Goal: Task Accomplishment & Management: Complete application form

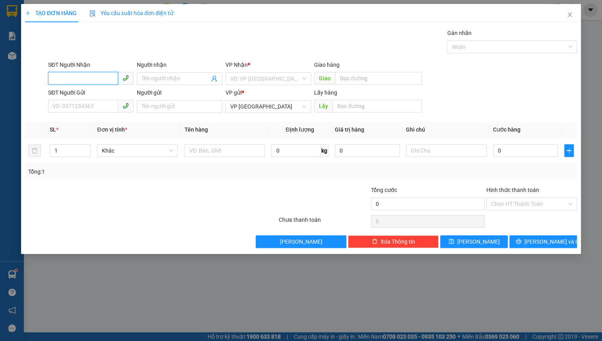
click at [106, 80] on input "SĐT Người Nhận" at bounding box center [83, 78] width 70 height 13
type input "0976965119"
click at [104, 96] on div "0976965119 - THẢO" at bounding box center [92, 94] width 78 height 9
type input "THẢO"
type input "CHỢ PHÚ NHƠN"
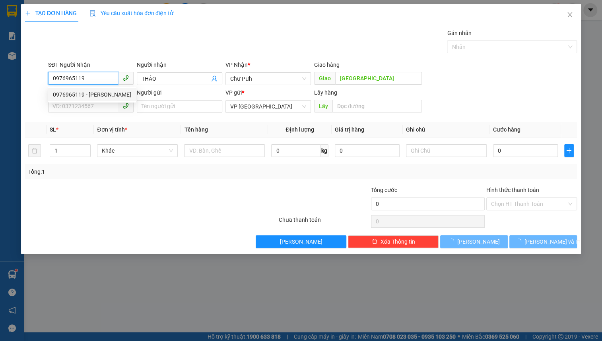
type input "50.000"
type input "0976965119"
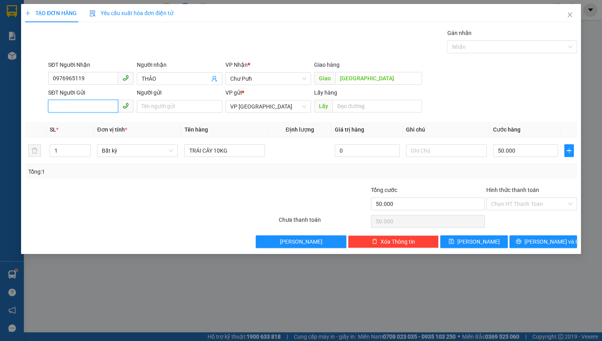
click at [83, 103] on input "SĐT Người Gửi" at bounding box center [83, 106] width 70 height 13
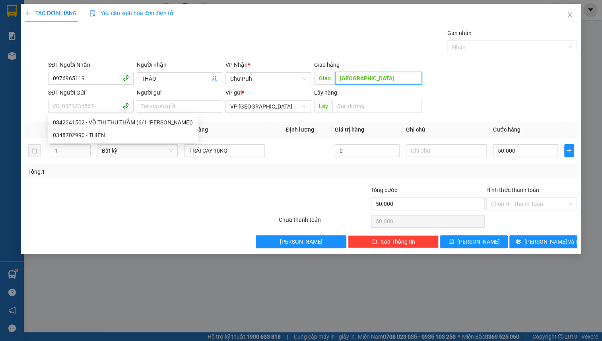
click at [394, 77] on input "CHỢ PHÚ NHƠN" at bounding box center [378, 78] width 87 height 13
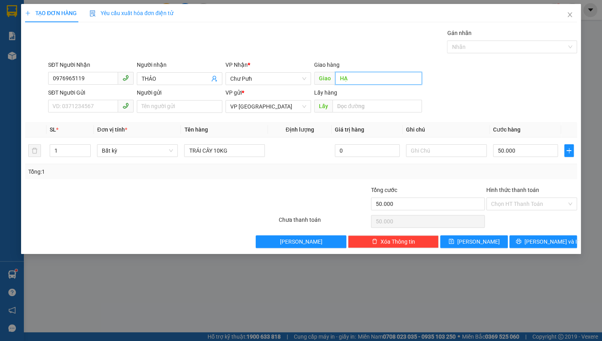
type input "H"
type input "HẠT KIỂM LÂM CHƯ PỨ"
click at [108, 105] on input "SĐT Người Gửi" at bounding box center [83, 106] width 70 height 13
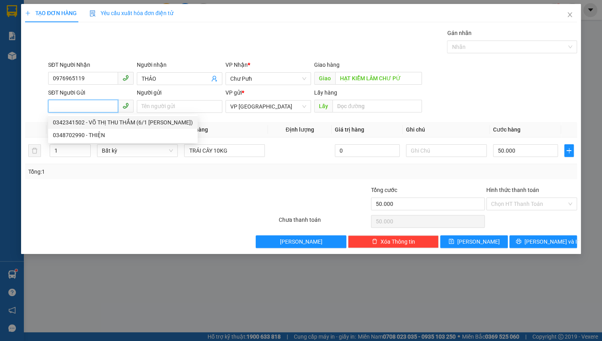
click at [101, 123] on div "0342341502 - VÕ THỊ THU THẮM (6/1 MAI HẮC ĐẾ)" at bounding box center [123, 122] width 140 height 9
type input "0342341502"
type input "[PERSON_NAME] THẮM (6/1 [PERSON_NAME])"
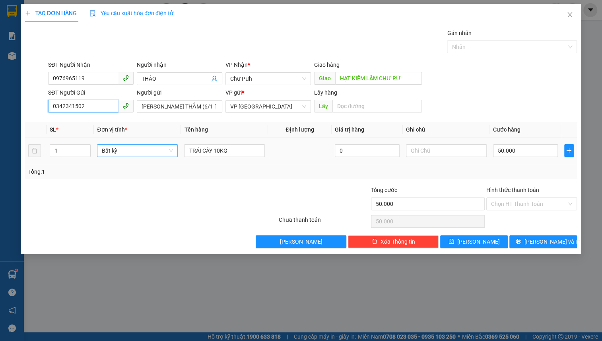
click at [139, 149] on span "Bất kỳ" at bounding box center [137, 151] width 71 height 12
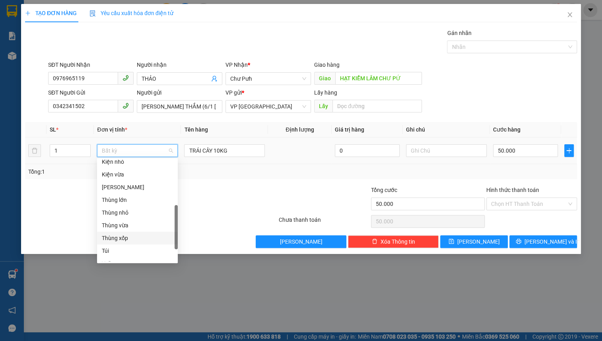
click at [135, 240] on div "Thùng xốp" at bounding box center [137, 238] width 71 height 9
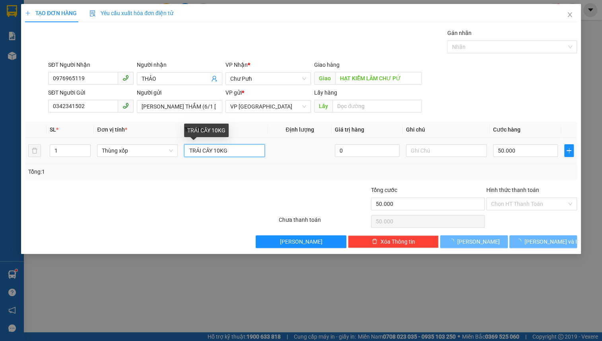
click at [248, 153] on input "TRÁI CÂY 10KG" at bounding box center [224, 150] width 81 height 13
type input "0"
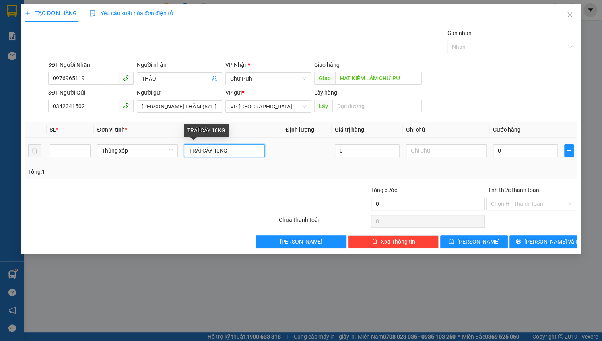
click at [248, 153] on input "TRÁI CÂY 10KG" at bounding box center [224, 150] width 81 height 13
type input "O"
type input "HỒNG GION 10KG"
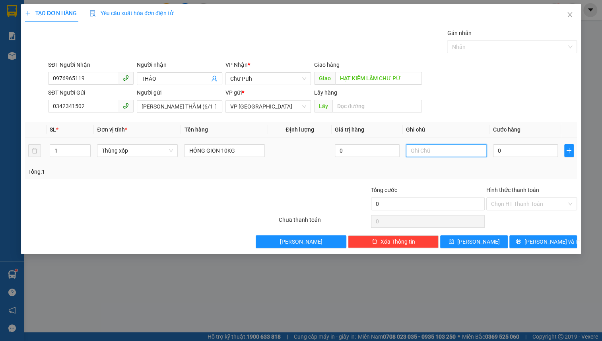
click at [425, 151] on input "text" at bounding box center [446, 150] width 81 height 13
type input "SÁNG MAI"
click at [534, 148] on input "0" at bounding box center [525, 150] width 65 height 13
type input "5"
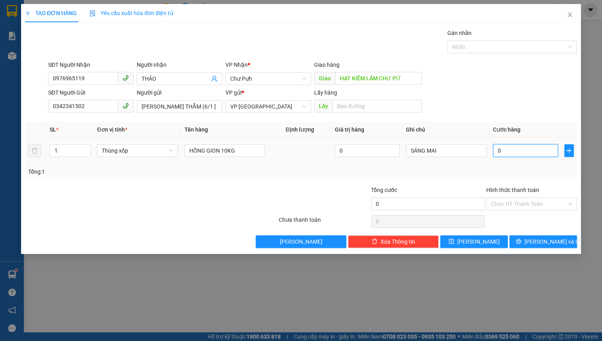
type input "5"
type input "50"
type input "500"
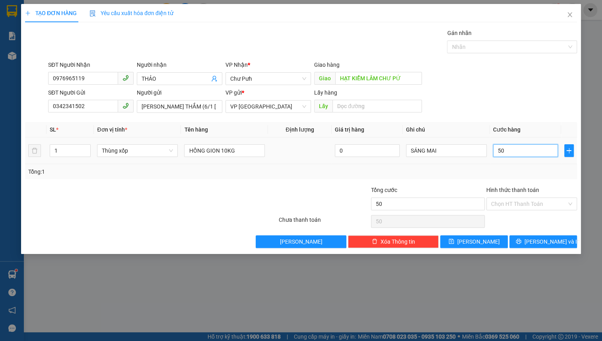
type input "500"
type input "5.000"
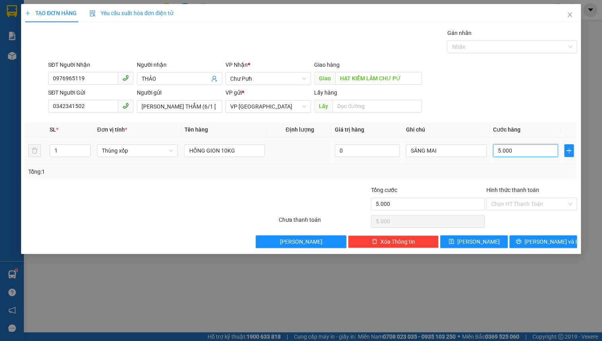
type input "50.000"
click at [537, 202] on input "Hình thức thanh toán" at bounding box center [529, 204] width 76 height 12
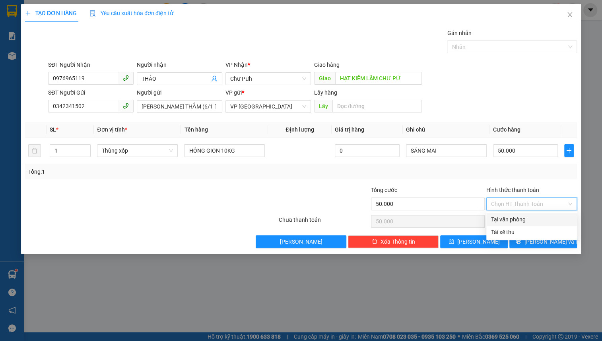
click at [521, 221] on div "Tại văn phòng" at bounding box center [531, 219] width 81 height 9
type input "0"
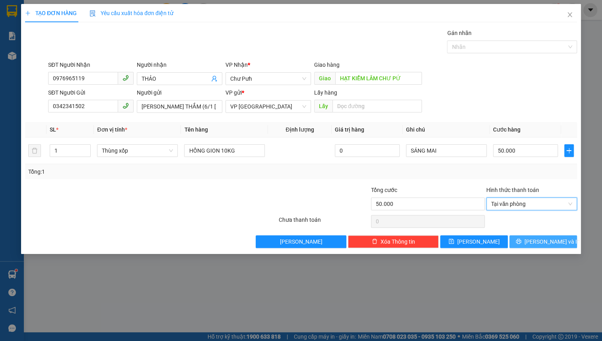
click at [533, 243] on button "[PERSON_NAME] và In" at bounding box center [543, 241] width 68 height 13
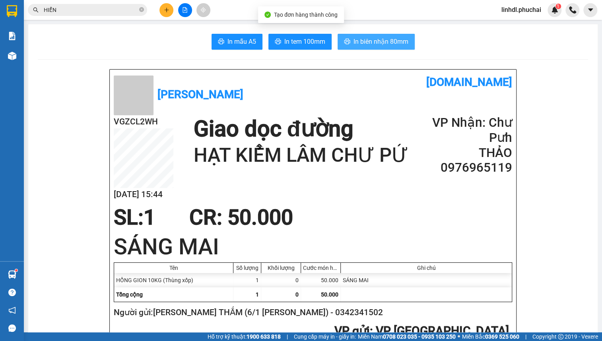
click at [367, 42] on span "In biên nhận 80mm" at bounding box center [380, 42] width 55 height 10
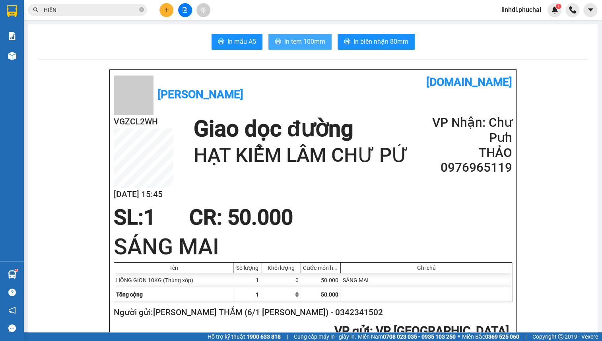
click at [303, 44] on span "In tem 100mm" at bounding box center [304, 42] width 41 height 10
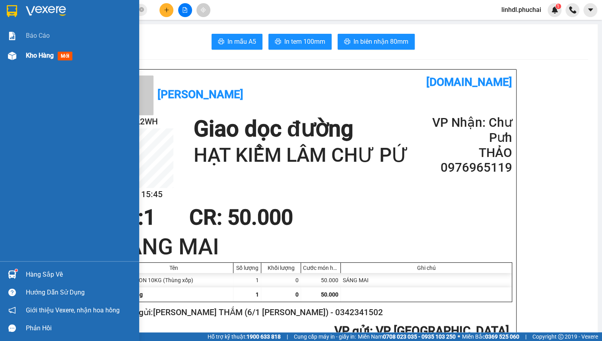
click at [14, 55] on img at bounding box center [12, 56] width 8 height 8
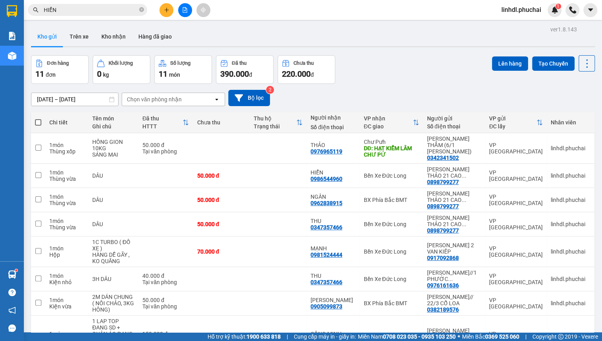
click at [38, 120] on span at bounding box center [38, 122] width 6 height 6
click at [38, 118] on input "checkbox" at bounding box center [38, 118] width 0 height 0
checkbox input "true"
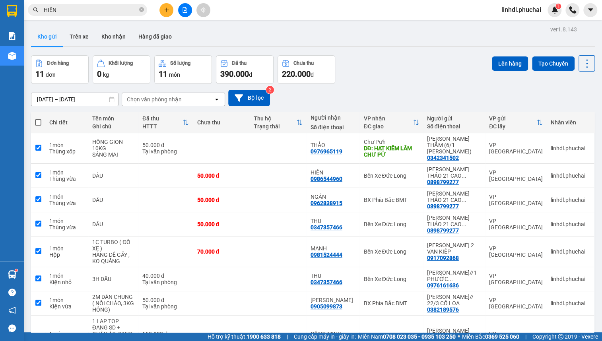
checkbox input "true"
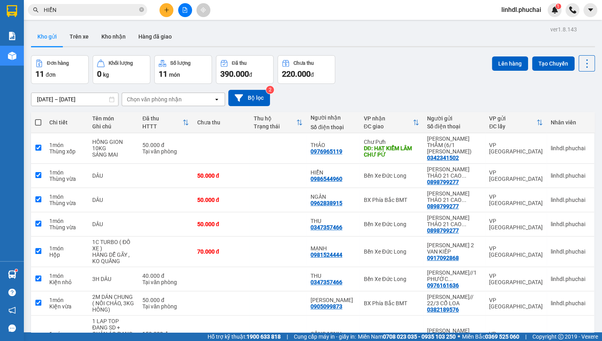
checkbox input "true"
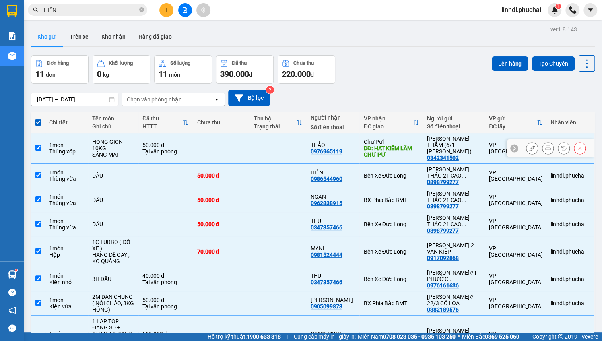
click at [80, 142] on div "1 món" at bounding box center [66, 145] width 35 height 6
checkbox input "false"
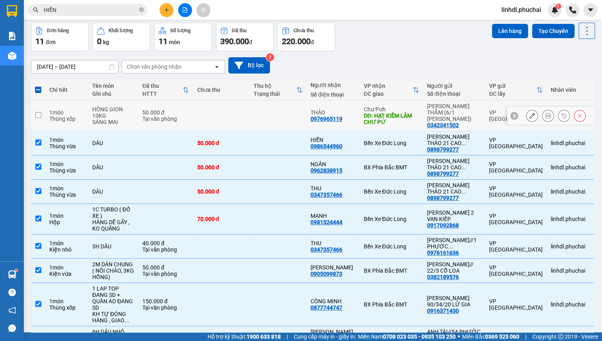
scroll to position [94, 0]
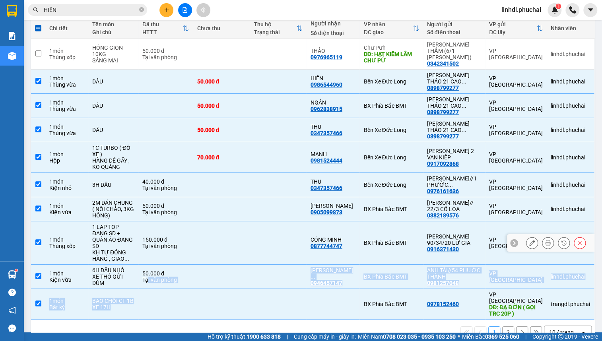
click at [149, 280] on tbody "1 món Thùng xốp HỒNG GION 10KG SÁNG MAI 50.000 đ Tại văn phòng THẢO 0976965119 …" at bounding box center [313, 179] width 564 height 281
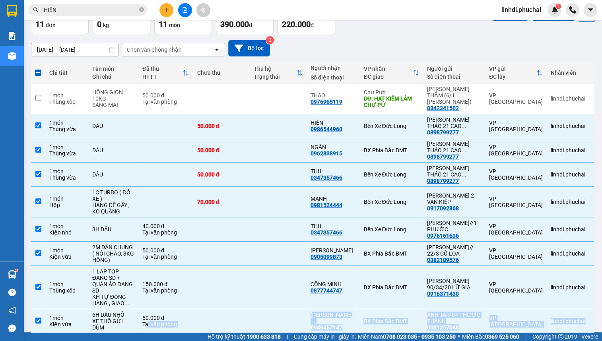
scroll to position [0, 0]
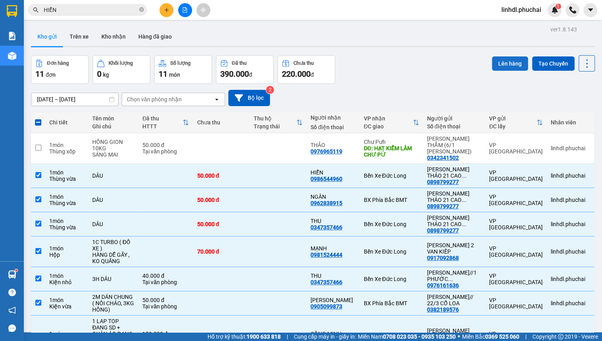
click at [501, 60] on button "Lên hàng" at bounding box center [510, 63] width 36 height 14
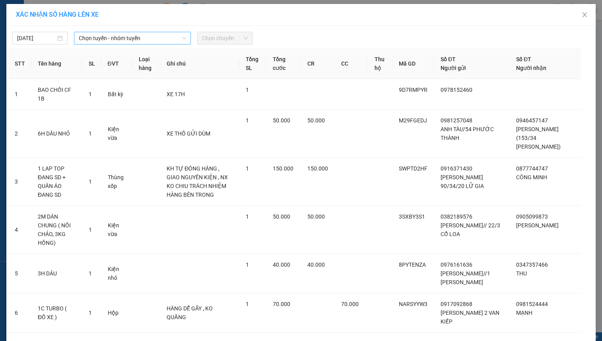
click at [114, 37] on span "Chọn tuyến - nhóm tuyến" at bounding box center [132, 38] width 107 height 12
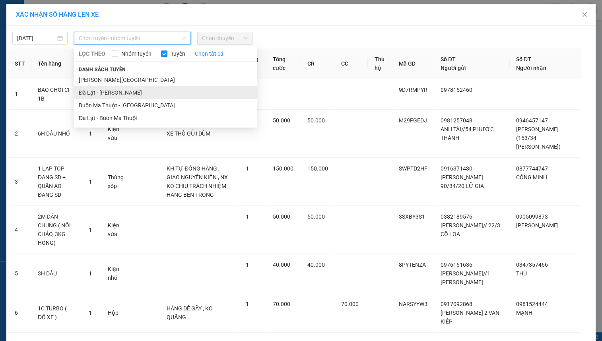
click at [107, 90] on li "Đà Lạt - Gia Lai" at bounding box center [165, 92] width 183 height 13
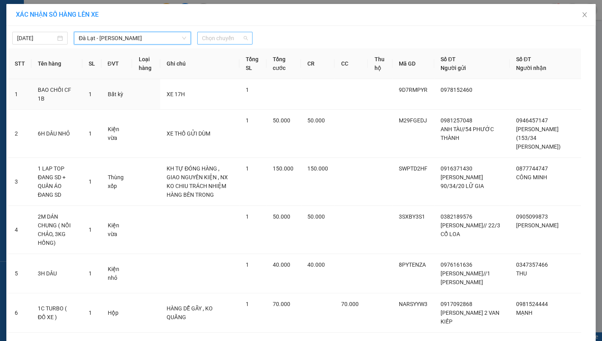
click at [235, 41] on span "Chọn chuyến" at bounding box center [225, 38] width 46 height 12
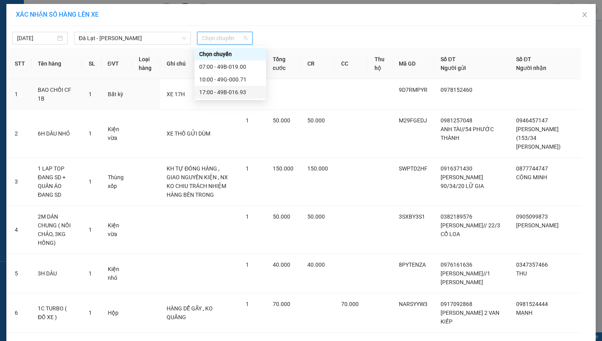
click at [234, 91] on div "17:00 - 49B-016.93" at bounding box center [230, 92] width 62 height 9
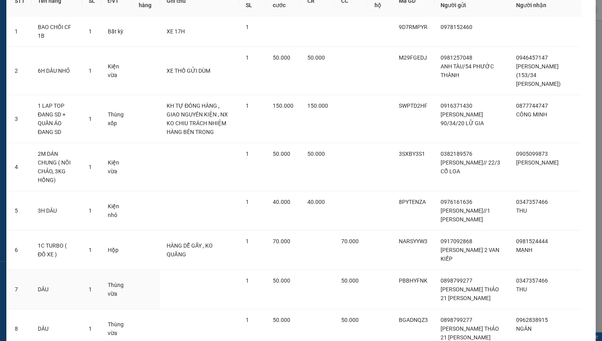
scroll to position [189, 0]
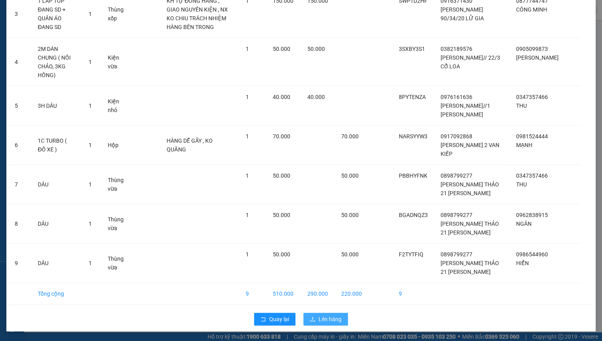
click at [321, 318] on span "Lên hàng" at bounding box center [329, 319] width 23 height 9
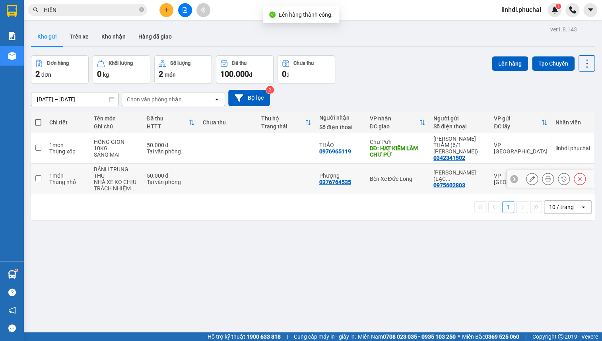
click at [195, 179] on div "Tại văn phòng" at bounding box center [170, 182] width 49 height 6
checkbox input "true"
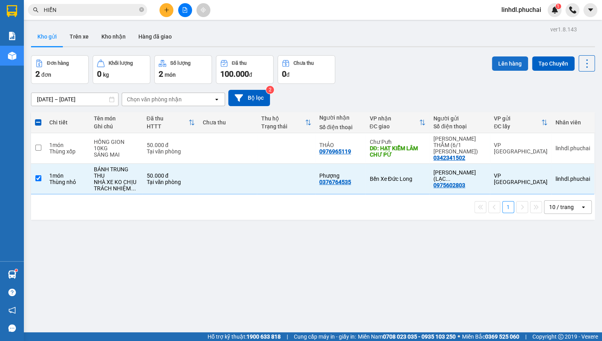
click at [496, 66] on button "Lên hàng" at bounding box center [510, 63] width 36 height 14
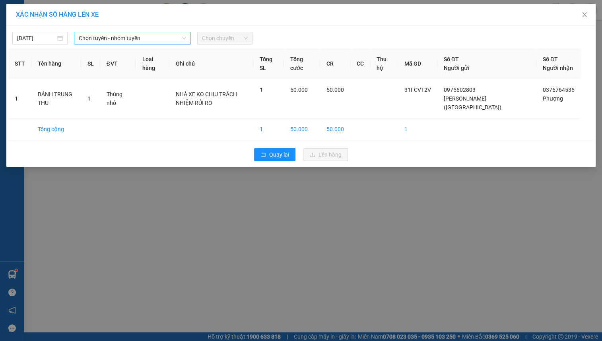
drag, startPoint x: 105, startPoint y: 38, endPoint x: 109, endPoint y: 39, distance: 4.8
click at [105, 38] on span "Chọn tuyến - nhóm tuyến" at bounding box center [132, 38] width 107 height 12
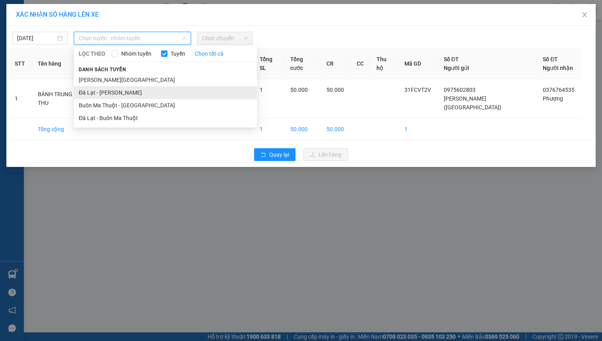
click at [95, 92] on li "Đà Lạt - Gia Lai" at bounding box center [165, 92] width 183 height 13
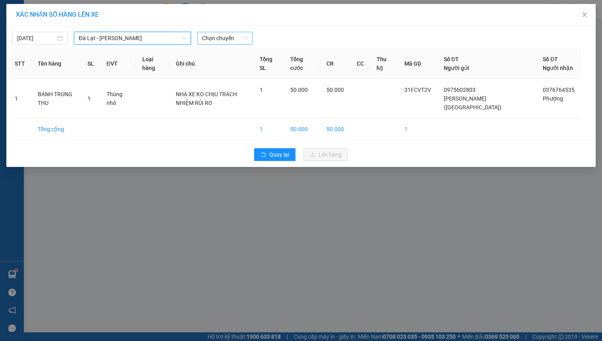
drag, startPoint x: 217, startPoint y: 40, endPoint x: 231, endPoint y: 44, distance: 14.1
click at [221, 40] on span "Chọn chuyến" at bounding box center [225, 38] width 46 height 12
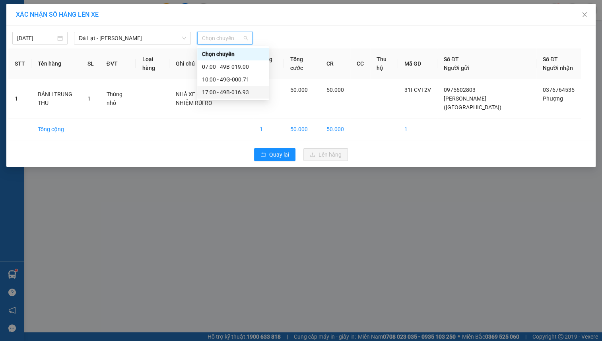
click at [239, 90] on div "17:00 - 49B-016.93" at bounding box center [233, 92] width 62 height 9
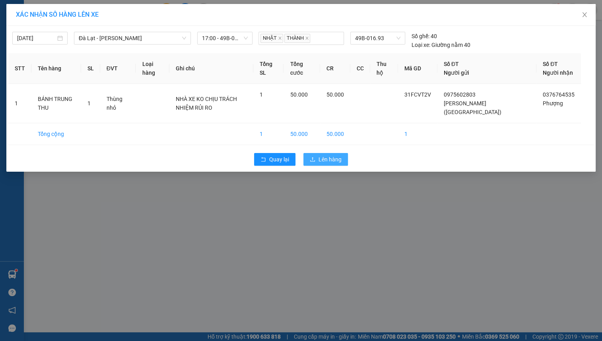
click at [328, 164] on span "Lên hàng" at bounding box center [329, 159] width 23 height 9
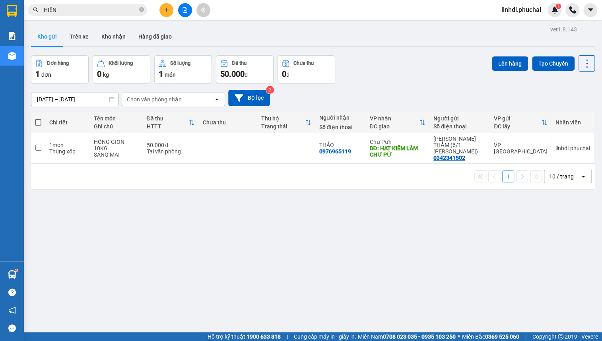
click at [188, 211] on div "ver 1.8.143 Kho gửi Trên xe Kho nhận Hàng đã giao Đơn hàng 1 đơn Khối lượng 0 k…" at bounding box center [313, 194] width 570 height 341
click at [164, 7] on icon "plus" at bounding box center [167, 10] width 6 height 6
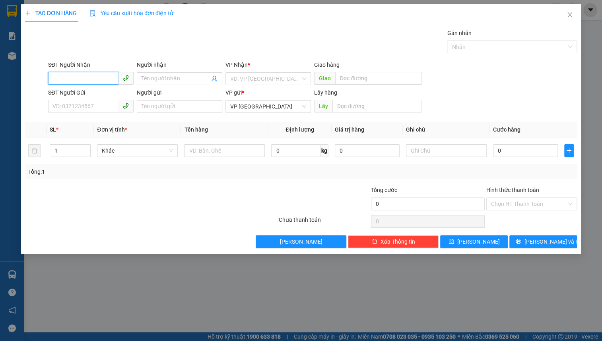
click at [91, 75] on input "SĐT Người Nhận" at bounding box center [83, 78] width 70 height 13
click at [76, 95] on div "0865699400 - NGUYỄN THỊ TRANG ( 274 PHÙ ĐỔNG THIÊN VƯƠNG )" at bounding box center [128, 94] width 151 height 9
type input "0865699400"
type input "NGUYỄN THỊ TRANG ( 274 PHÙ ĐỔNG THIÊN VƯƠNG )"
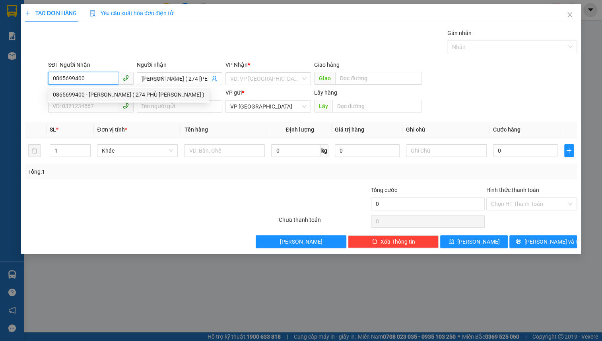
type input "120.000"
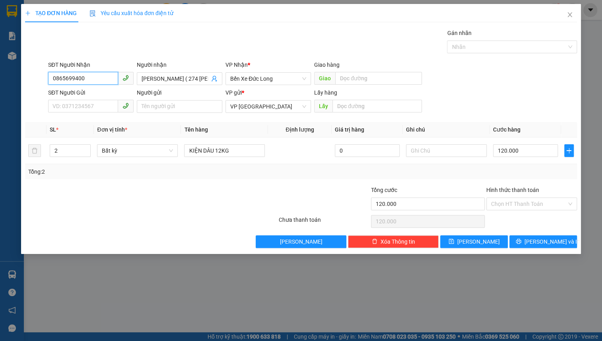
click at [91, 79] on input "0865699400" at bounding box center [83, 78] width 70 height 13
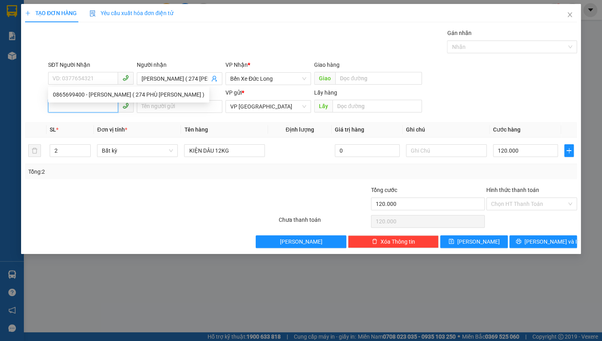
click at [70, 106] on input "SĐT Người Gửi" at bounding box center [83, 106] width 70 height 13
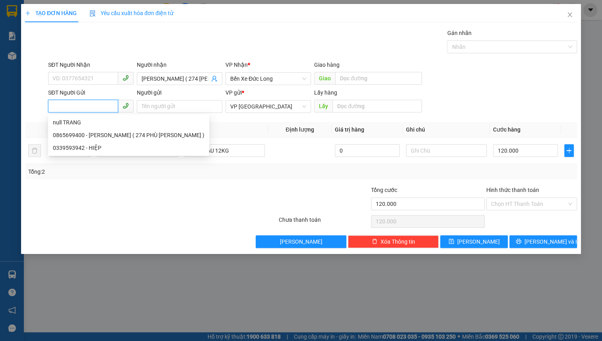
paste input "0865699400"
type input "0865699400"
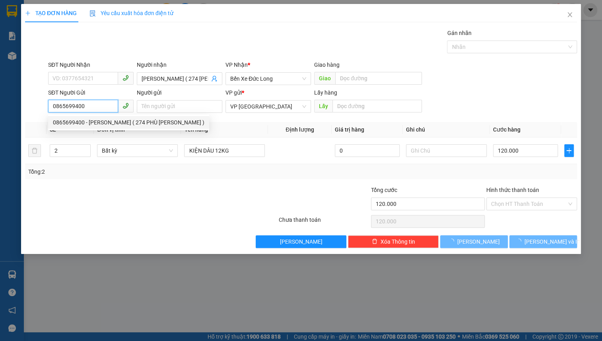
type input "NGUYỄN THỊ TRANG ( 274 PHÙ ĐỔNG THIÊN VƯƠNG )"
type input "40.000"
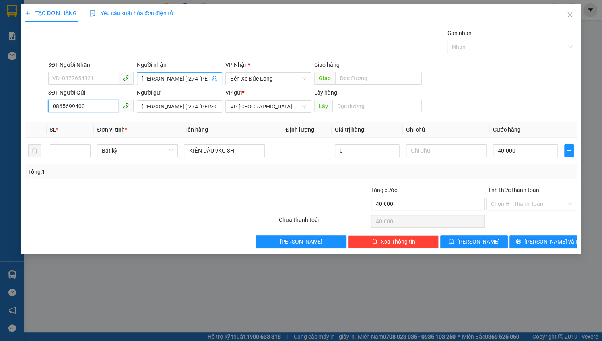
type input "0865699400"
click at [166, 81] on input "NGUYỄN THỊ TRANG ( 274 PHÙ ĐỔNG THIÊN VƯƠNG )" at bounding box center [176, 78] width 68 height 9
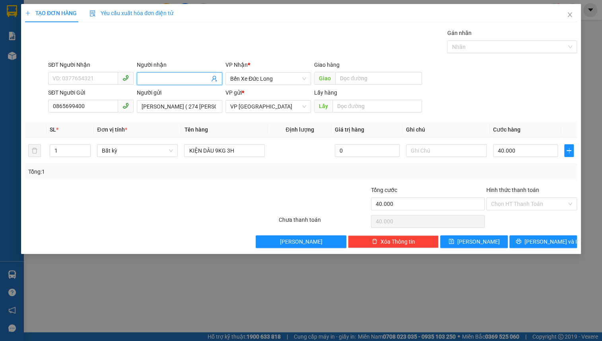
scroll to position [0, 0]
click at [130, 152] on span "Bất kỳ" at bounding box center [137, 151] width 71 height 12
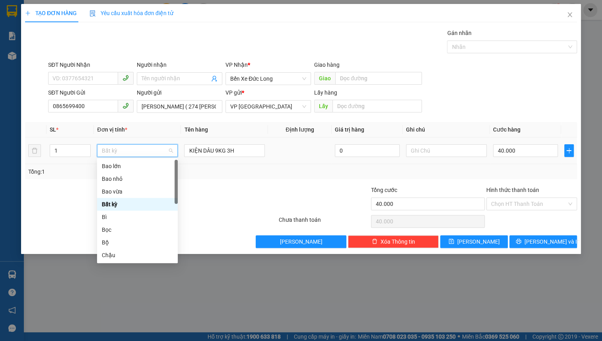
click at [130, 152] on span "Bất kỳ" at bounding box center [137, 151] width 71 height 12
type input "T"
type input "K"
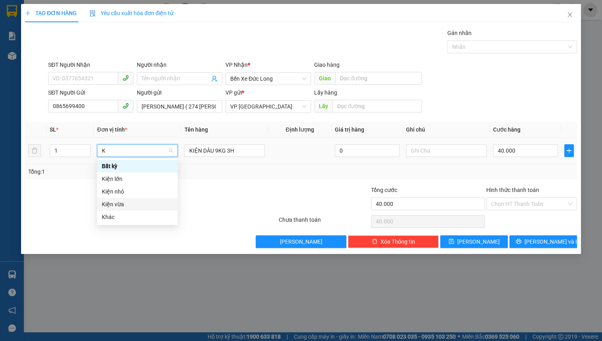
drag, startPoint x: 124, startPoint y: 208, endPoint x: 143, endPoint y: 190, distance: 25.6
click at [124, 208] on div "Kiện vừa" at bounding box center [137, 204] width 71 height 9
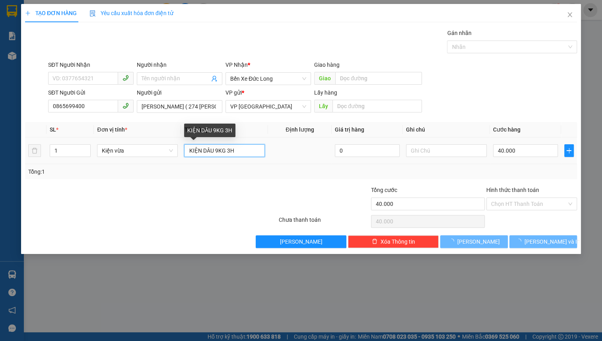
click at [215, 151] on input "KIỆN DÂU 9KG 3H" at bounding box center [224, 150] width 81 height 13
type input "0"
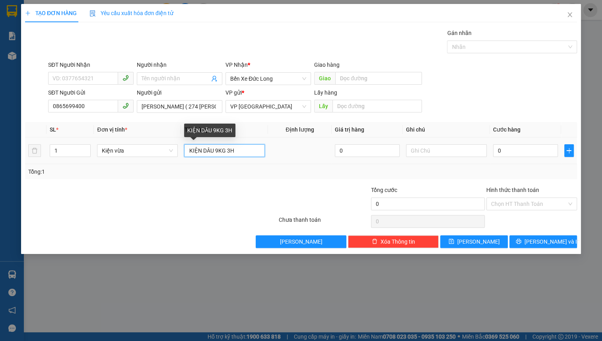
click at [215, 151] on input "KIỆN DÂU 9KG 3H" at bounding box center [224, 150] width 81 height 13
click at [215, 150] on input "KIỆN DÂU 9KG 3H" at bounding box center [224, 150] width 81 height 13
type input "11H DÂU NHỎ 11KG"
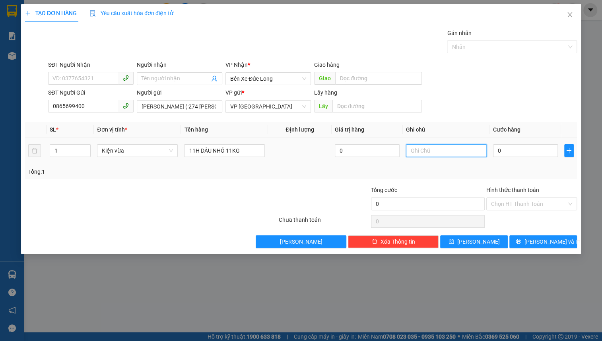
click at [421, 151] on input "text" at bounding box center [446, 150] width 81 height 13
type input "RA GỬI KIU KO CÓ SỐ NN, CÓ HÀNG GỌI BÁO NG GỬI, ĐỂ LÂU KO AI LẤY HÀNG HƯ NX KO …"
click at [518, 155] on input "0" at bounding box center [525, 150] width 65 height 13
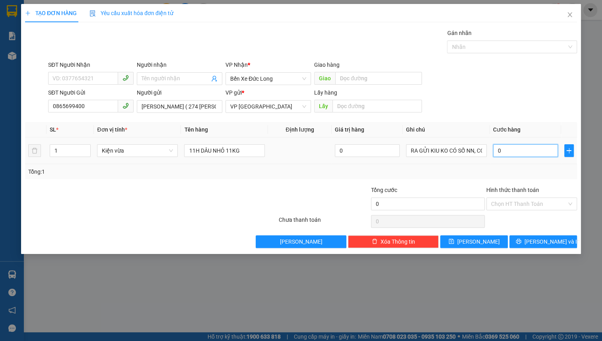
type input "6"
type input "60"
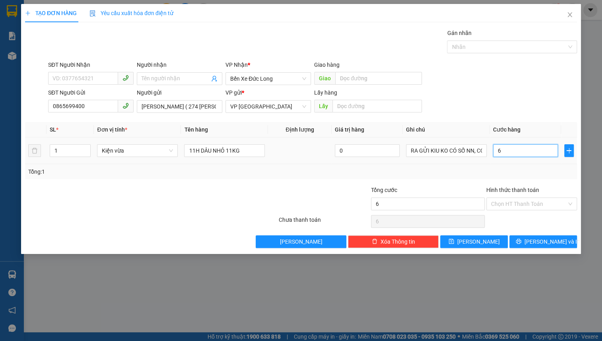
type input "60"
type input "600"
type input "6.000"
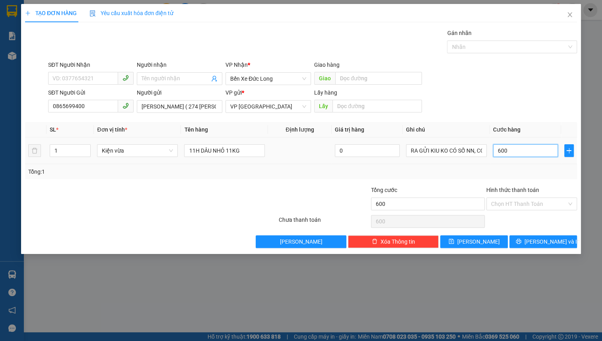
type input "6.000"
type input "60.000"
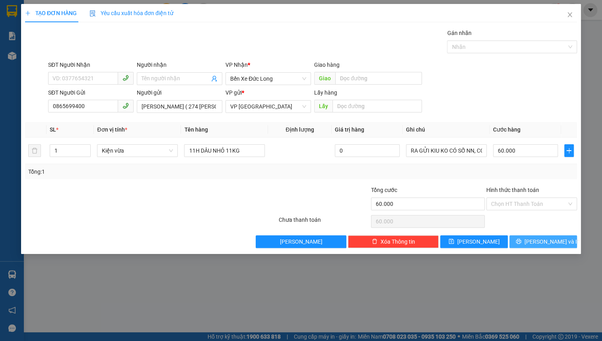
click at [539, 239] on span "Lưu và In" at bounding box center [552, 241] width 56 height 9
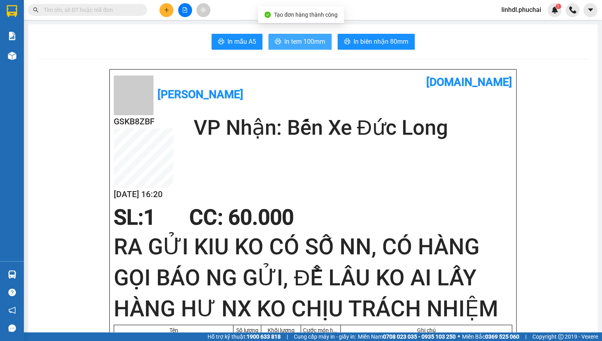
click at [310, 45] on span "In tem 100mm" at bounding box center [304, 42] width 41 height 10
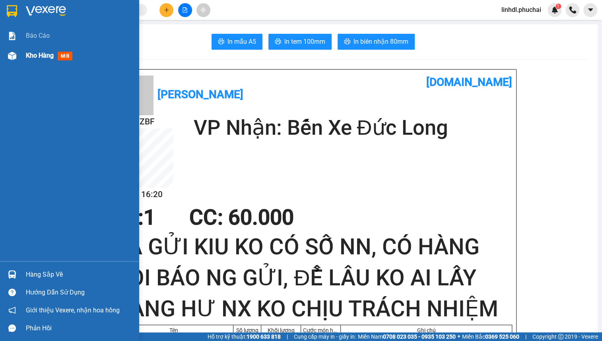
click at [14, 53] on img at bounding box center [12, 56] width 8 height 8
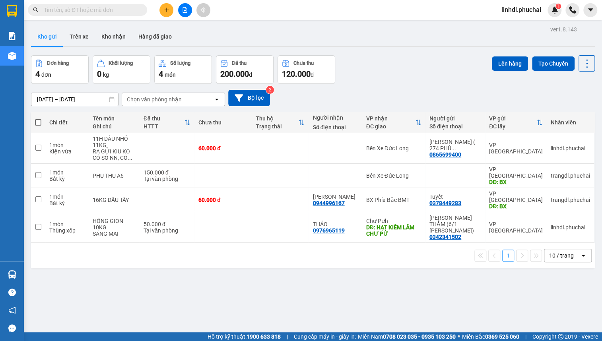
click at [181, 12] on button at bounding box center [185, 10] width 14 height 14
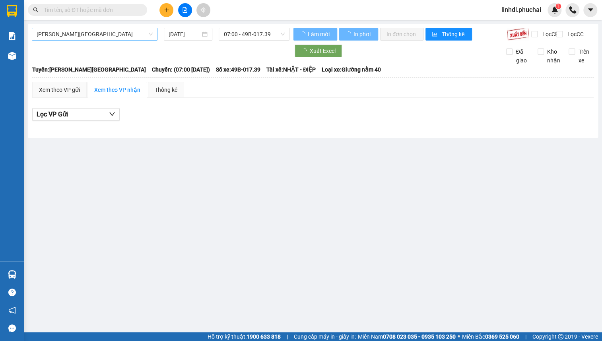
click at [72, 35] on span "Gia Lai - Đà Lạt" at bounding box center [95, 34] width 116 height 12
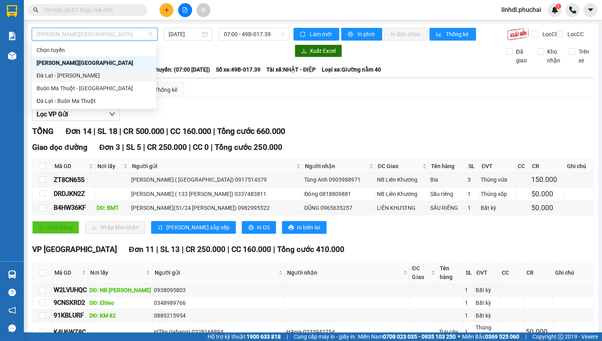
click at [50, 75] on div "Đà Lạt - Gia Lai" at bounding box center [94, 75] width 115 height 9
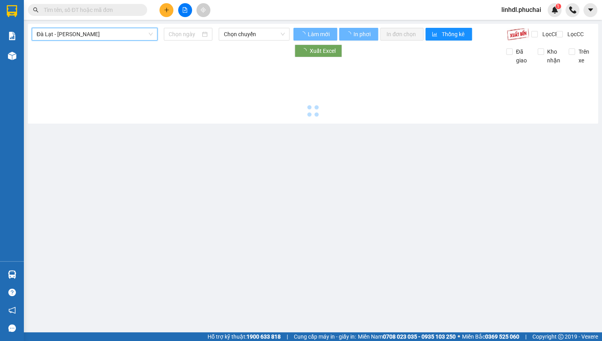
type input "13/09/2025"
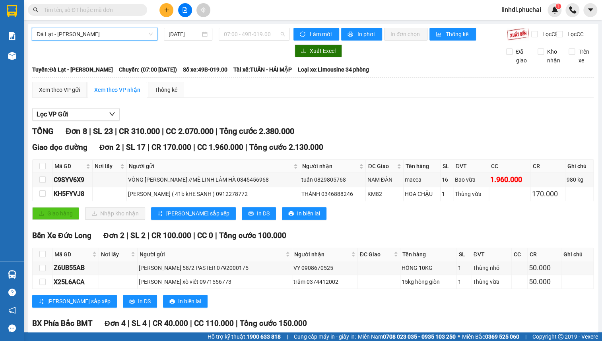
drag, startPoint x: 239, startPoint y: 33, endPoint x: 281, endPoint y: 46, distance: 44.1
click at [243, 33] on span "07:00 - 49B-019.00" at bounding box center [253, 34] width 61 height 12
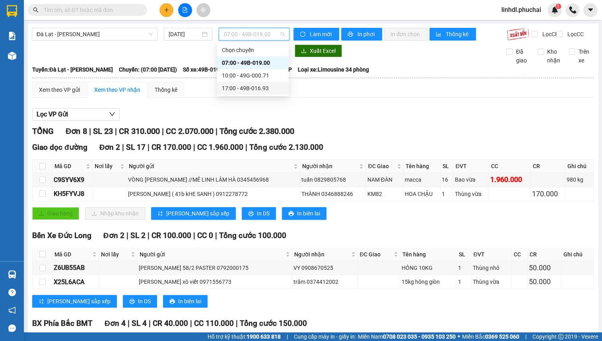
click at [244, 89] on div "17:00 - 49B-016.93" at bounding box center [253, 88] width 62 height 9
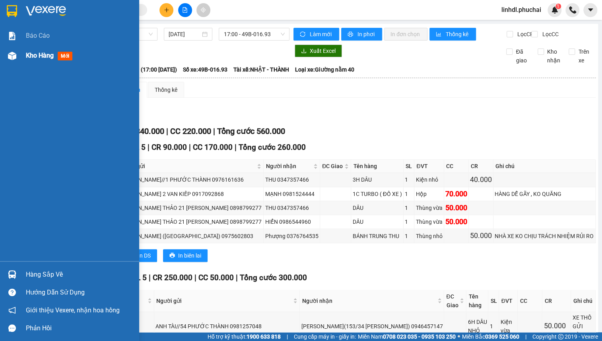
click at [8, 58] on img at bounding box center [12, 56] width 8 height 8
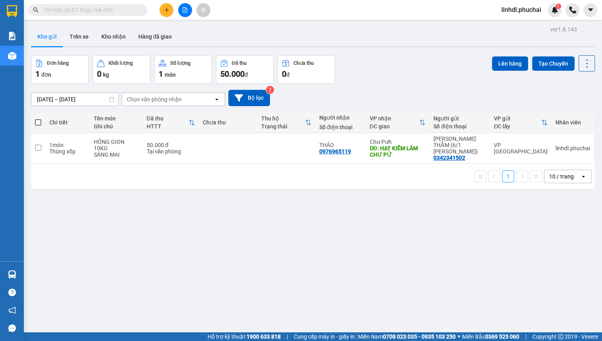
click at [228, 252] on div "ver 1.8.143 Kho gửi Trên xe Kho nhận Hàng đã giao Đơn hàng 1 đơn Khối lượng 0 k…" at bounding box center [313, 194] width 570 height 341
click at [98, 203] on div "ver 1.8.143 Kho gửi Trên xe Kho nhận Hàng đã giao Đơn hàng 1 đơn Khối lượng 0 k…" at bounding box center [313, 194] width 570 height 341
drag, startPoint x: 172, startPoint y: 197, endPoint x: 128, endPoint y: 308, distance: 120.3
drag, startPoint x: 128, startPoint y: 308, endPoint x: 295, endPoint y: 236, distance: 182.5
drag, startPoint x: 295, startPoint y: 236, endPoint x: 194, endPoint y: 239, distance: 100.6
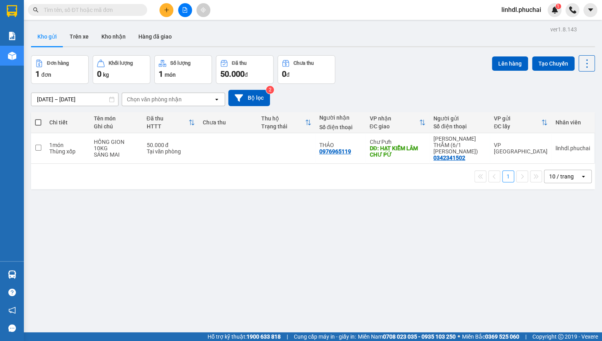
click at [194, 239] on div "ver 1.8.143 Kho gửi Trên xe Kho nhận Hàng đã giao Đơn hàng 1 đơn Khối lượng 0 k…" at bounding box center [313, 194] width 570 height 341
drag, startPoint x: 192, startPoint y: 232, endPoint x: 158, endPoint y: 202, distance: 44.8
click at [166, 8] on icon "plus" at bounding box center [166, 10] width 0 height 4
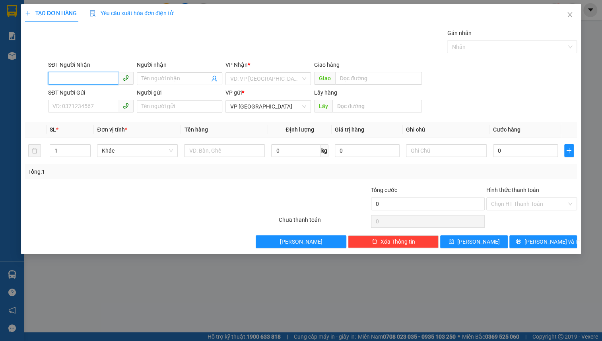
click at [77, 77] on input "SĐT Người Nhận" at bounding box center [83, 78] width 70 height 13
click at [97, 80] on input "0374986894" at bounding box center [83, 78] width 70 height 13
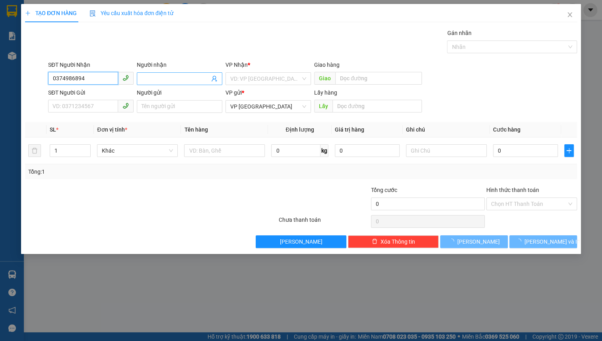
type input "0374986894"
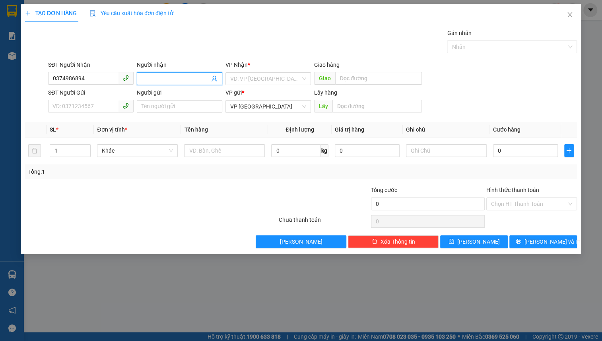
click at [151, 78] on input "Người nhận" at bounding box center [176, 78] width 68 height 9
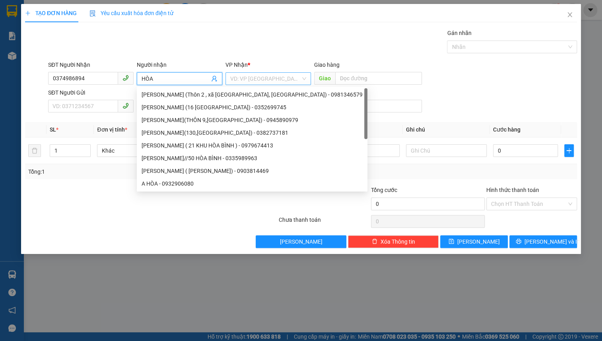
type input "HÒA"
click at [264, 82] on input "search" at bounding box center [265, 79] width 70 height 12
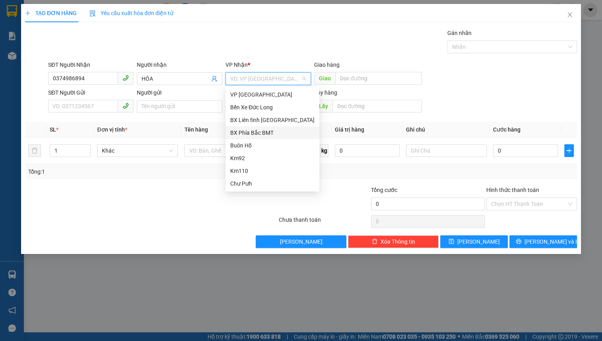
click at [269, 133] on div "BX Phía Bắc BMT" at bounding box center [272, 132] width 84 height 9
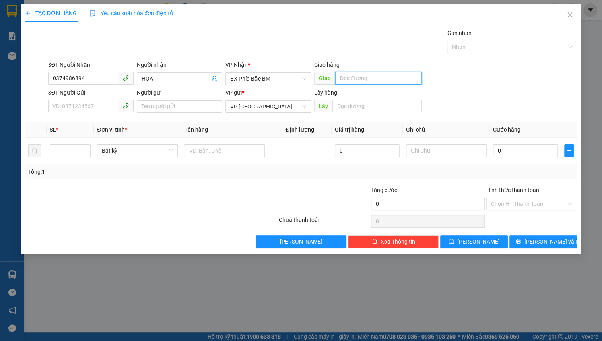
click at [348, 78] on input "text" at bounding box center [378, 78] width 87 height 13
type input "D"
type input "ĐAM RÔNG// GỌI TRƯỚC 30P"
click at [58, 107] on input "SĐT Người Gửi" at bounding box center [83, 106] width 70 height 13
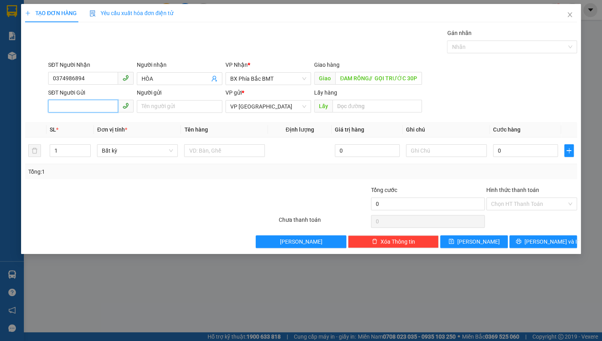
scroll to position [0, 0]
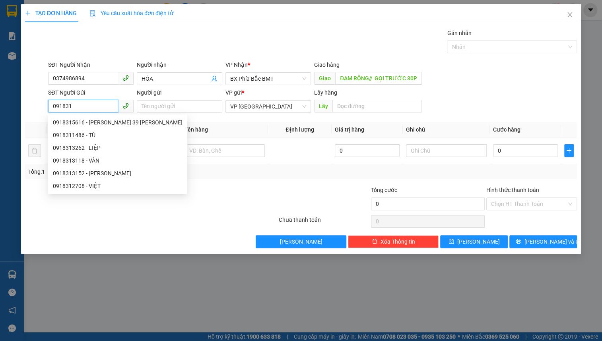
click at [94, 106] on input "091831" at bounding box center [83, 106] width 70 height 13
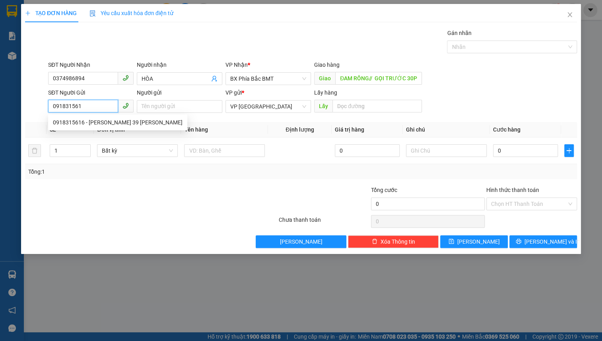
type input "0918315616"
click at [96, 124] on div "0918315616 - HUỲNH ÁNH THẢO 39 TRIỆU VIỆT VƯƠNG" at bounding box center [118, 122] width 130 height 9
type input "HUỲNH ÁNH THẢO 39 TRIỆU VIỆT VƯƠNG"
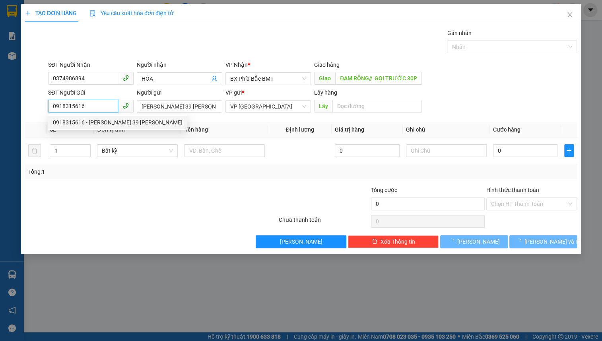
type input "50.000"
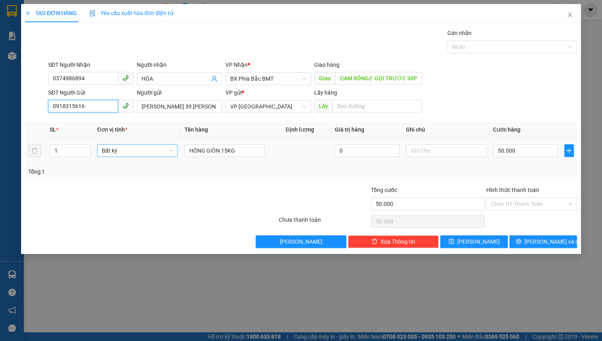
click at [138, 152] on span "Bất kỳ" at bounding box center [137, 151] width 71 height 12
type input "0918315616"
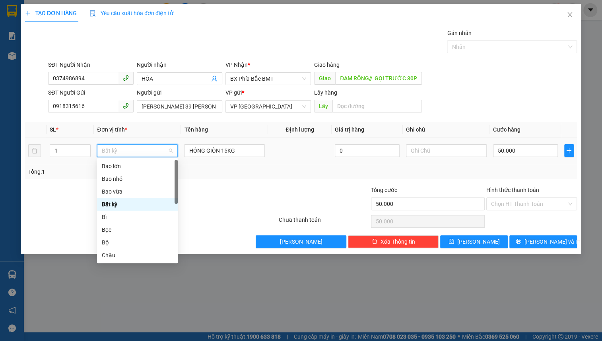
type input "T"
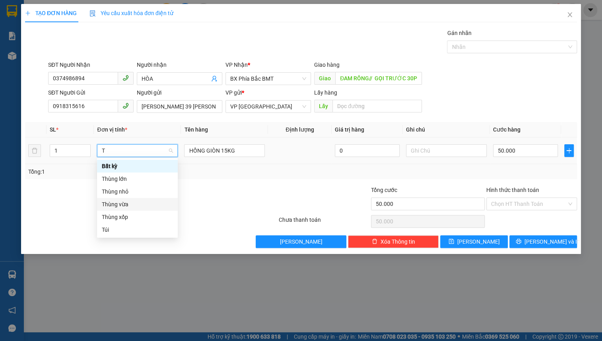
click at [139, 204] on div "Thùng vừa" at bounding box center [137, 204] width 71 height 9
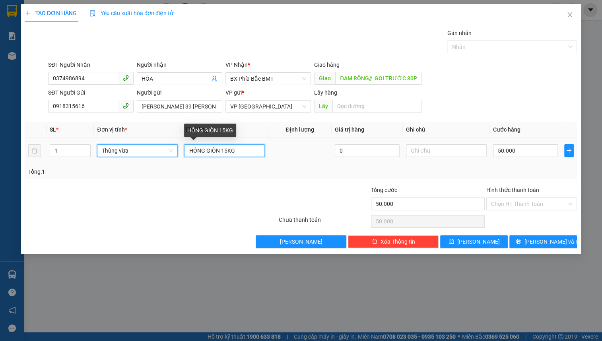
click at [227, 149] on input "HỒNG GIÒN 15KG" at bounding box center [224, 150] width 81 height 13
type input "0"
type input "HỒNG GIÒN 10KG"
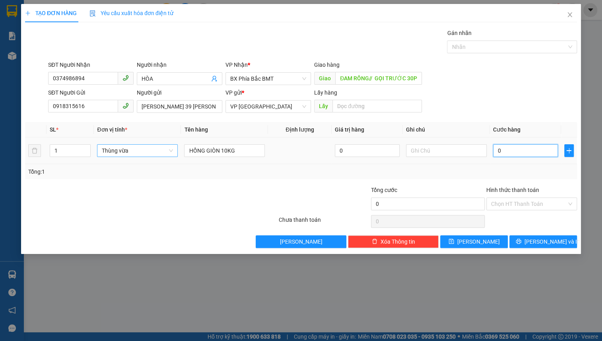
click at [541, 151] on input "0" at bounding box center [525, 150] width 65 height 13
type input "5"
type input "50"
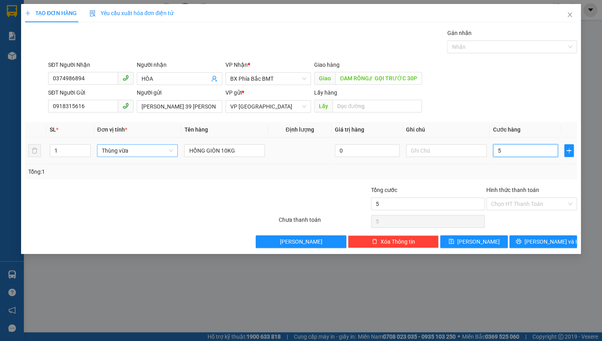
type input "50"
type input "500"
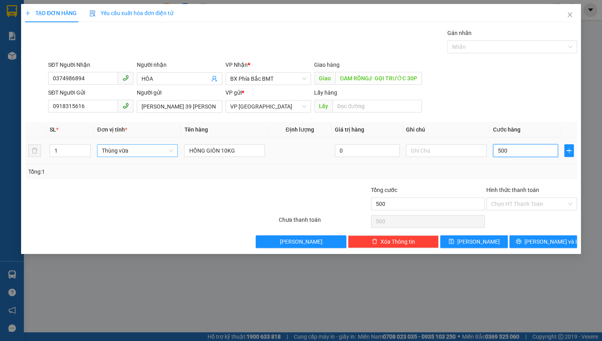
type input "5.000"
type input "50.000"
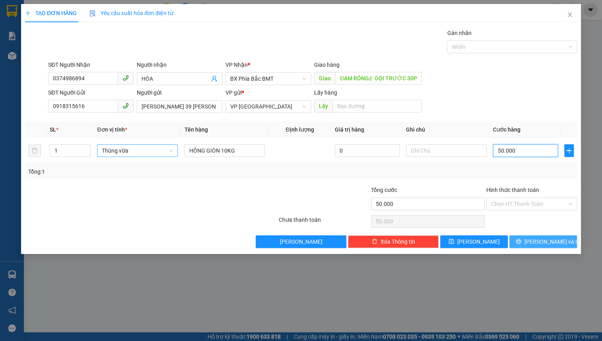
type input "50.000"
click at [529, 247] on button "[PERSON_NAME] và In" at bounding box center [543, 241] width 68 height 13
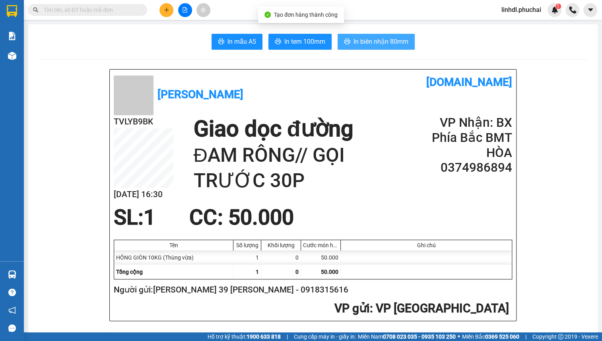
click at [381, 43] on span "In biên nhận 80mm" at bounding box center [380, 42] width 55 height 10
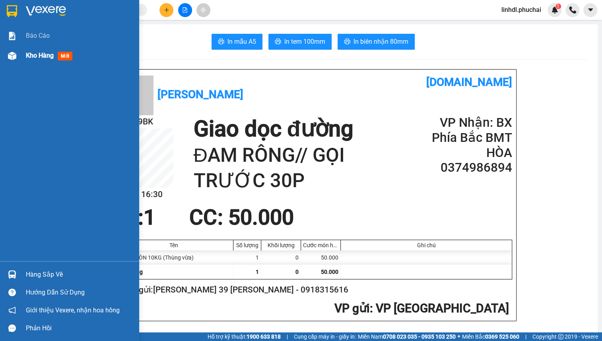
click at [8, 61] on div at bounding box center [12, 56] width 14 height 14
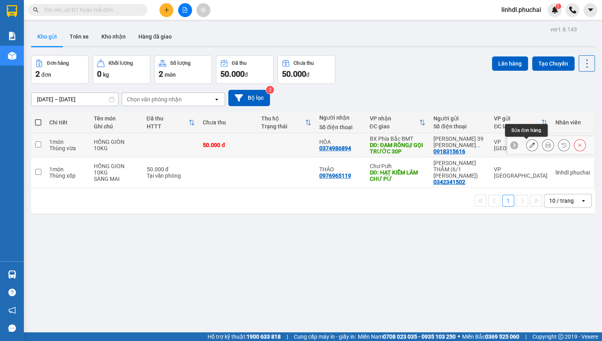
click at [545, 144] on icon at bounding box center [548, 145] width 6 height 6
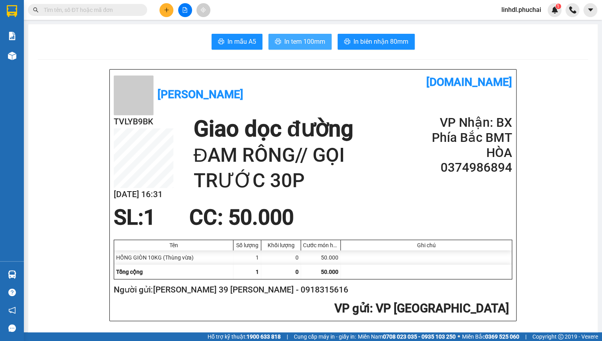
click at [293, 38] on span "In tem 100mm" at bounding box center [304, 42] width 41 height 10
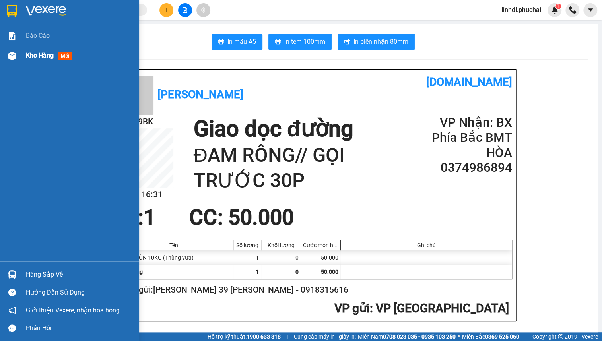
click at [28, 59] on span "Kho hàng" at bounding box center [40, 56] width 28 height 8
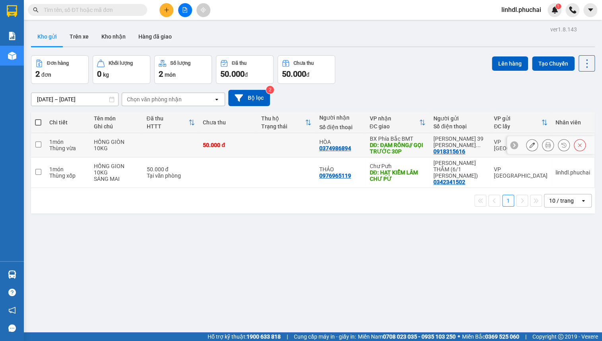
click at [37, 146] on input "checkbox" at bounding box center [38, 145] width 6 height 6
checkbox input "true"
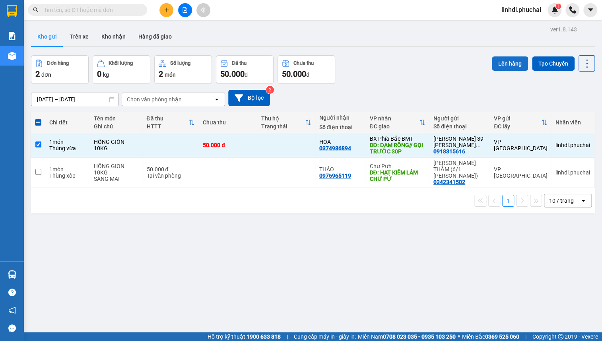
click at [501, 61] on button "Lên hàng" at bounding box center [510, 63] width 36 height 14
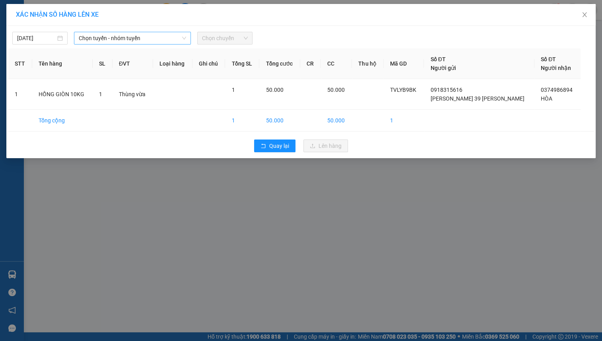
click at [128, 41] on span "Chọn tuyến - nhóm tuyến" at bounding box center [132, 38] width 107 height 12
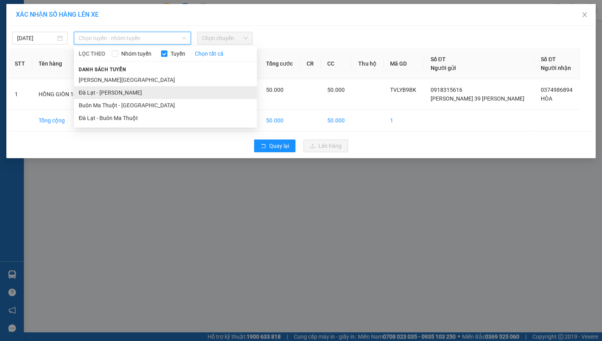
click at [116, 89] on li "Đà Lạt - Gia Lai" at bounding box center [165, 92] width 183 height 13
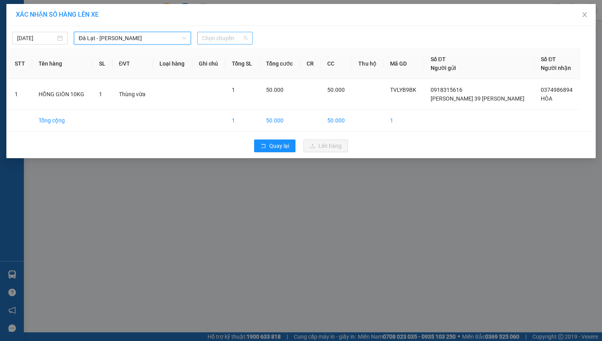
click at [242, 41] on span "Chọn chuyến" at bounding box center [225, 38] width 46 height 12
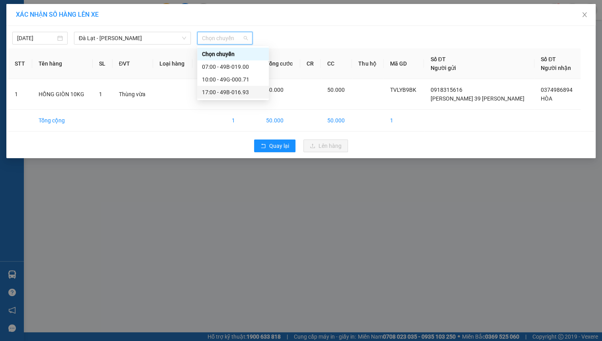
click at [239, 94] on div "17:00 - 49B-016.93" at bounding box center [233, 92] width 62 height 9
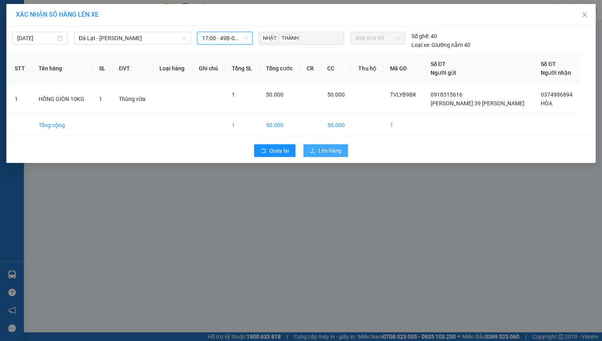
click at [340, 151] on span "Lên hàng" at bounding box center [329, 150] width 23 height 9
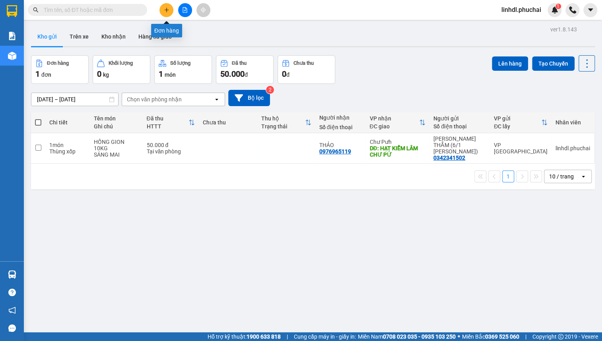
click at [171, 8] on button at bounding box center [166, 10] width 14 height 14
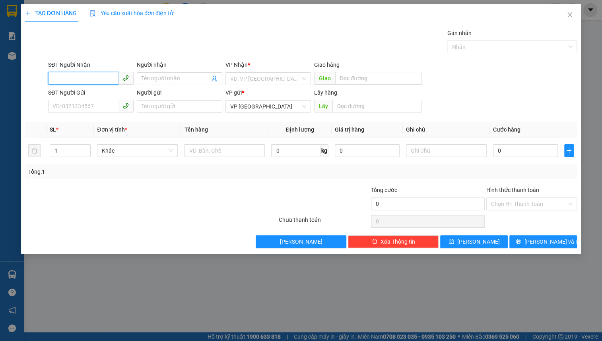
click at [87, 78] on input "SĐT Người Nhận" at bounding box center [83, 78] width 70 height 13
type input "0905191633"
click at [89, 94] on div "0905191633 - CÔ NIÊN" at bounding box center [91, 94] width 76 height 9
type input "CÔ NIÊN"
type input "BUÔN HỒ"
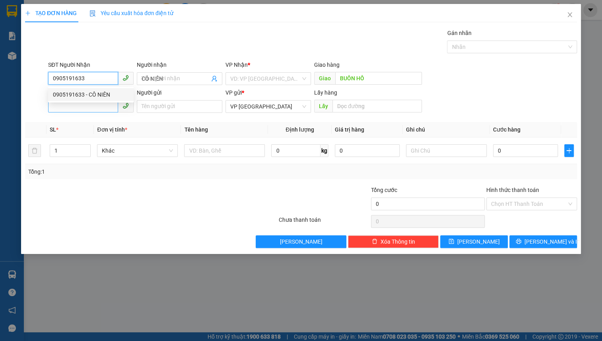
type input "50.000"
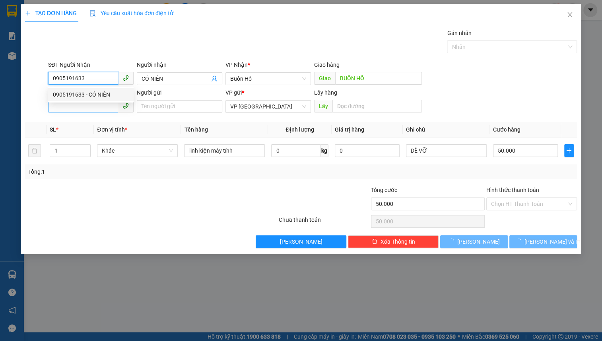
type input "0905191633"
click at [88, 107] on input "SĐT Người Gửi" at bounding box center [83, 106] width 70 height 13
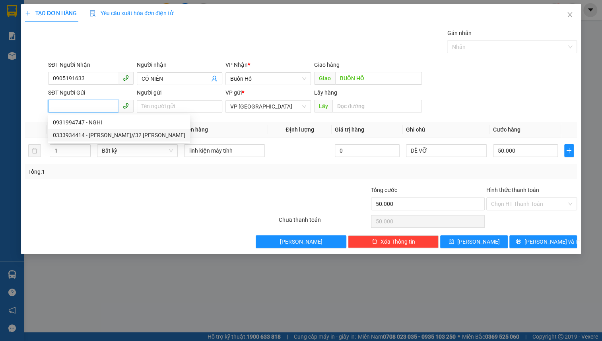
click at [103, 139] on div "0333934414 - NGUYỄN ĐÌNH NGHI//32 PHÙ ĐỔNG THIÊN VƯƠNG" at bounding box center [119, 135] width 132 height 9
type input "0333934414"
type input "NGUYỄN ĐÌNH NGHI//32 PHÙ ĐỔNG THIÊN VƯƠNG"
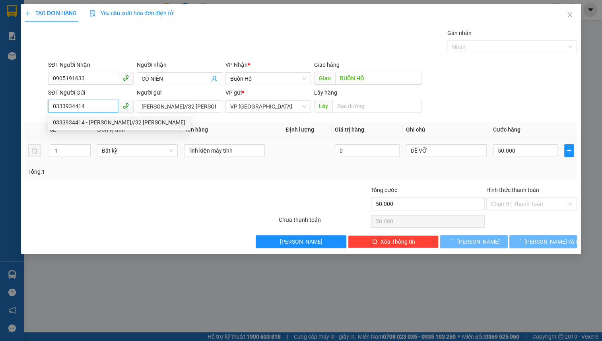
type input "60.000"
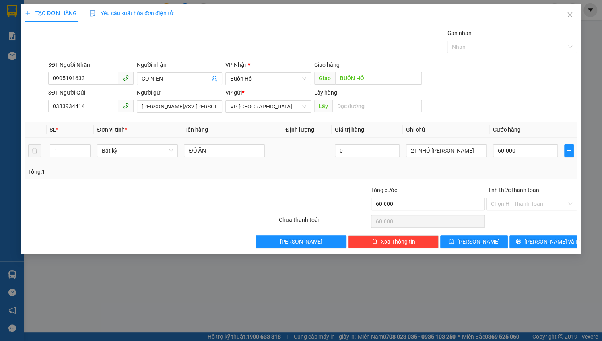
click at [126, 158] on div "Bất kỳ" at bounding box center [137, 151] width 81 height 16
click at [129, 155] on span "Bất kỳ" at bounding box center [137, 151] width 71 height 12
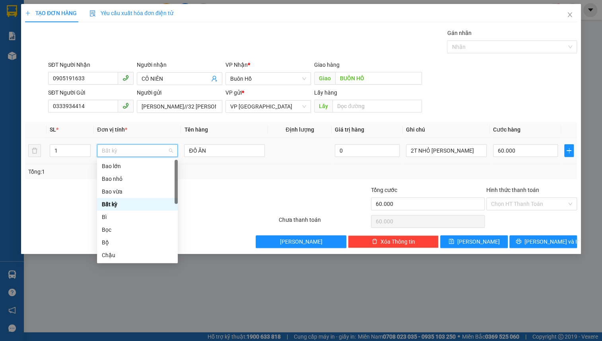
type input "2"
click at [87, 147] on icon "up" at bounding box center [86, 148] width 3 height 3
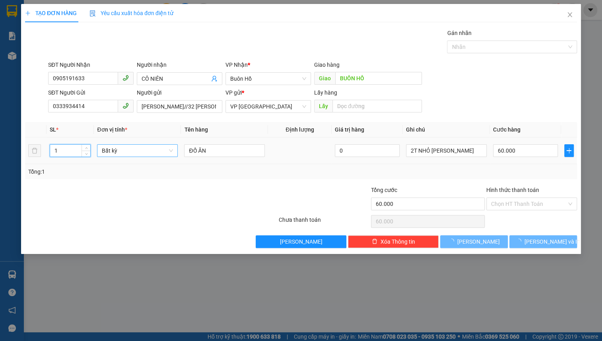
type input "0"
type input "2"
click at [85, 148] on icon "up" at bounding box center [86, 148] width 3 height 3
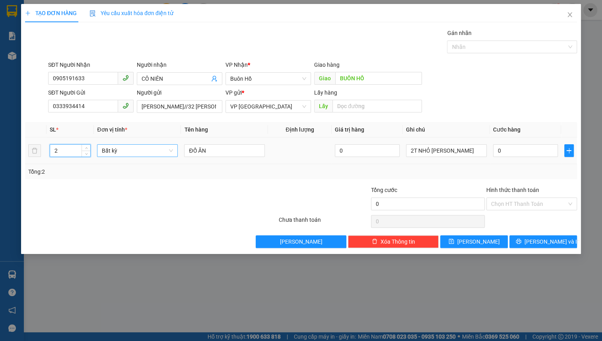
click at [115, 150] on span "Bất kỳ" at bounding box center [137, 151] width 71 height 12
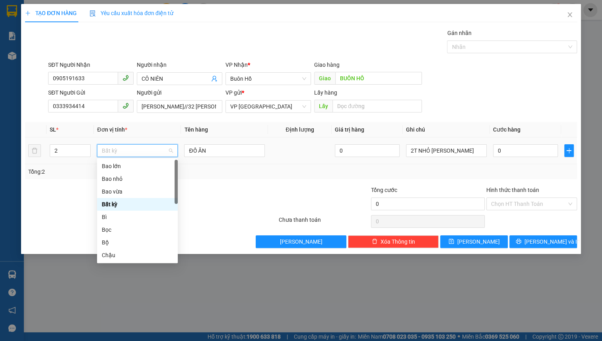
type input "K"
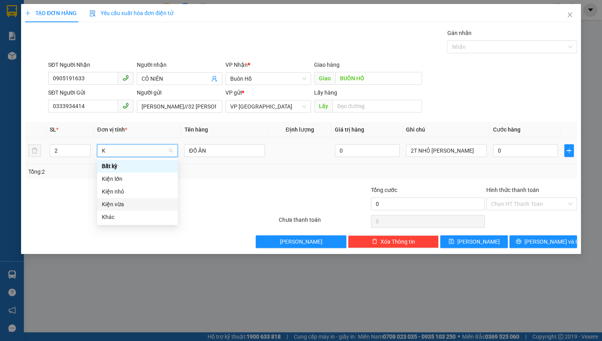
click at [119, 203] on div "Kiện vừa" at bounding box center [137, 204] width 71 height 9
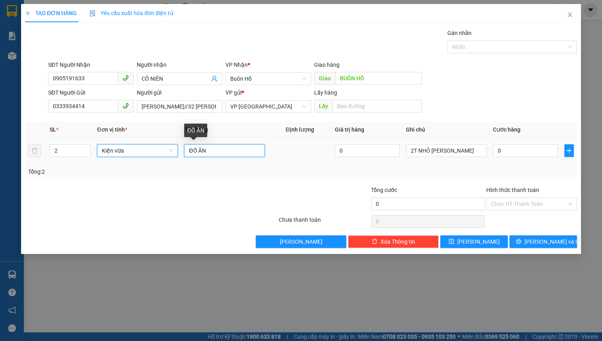
click at [209, 151] on input "ĐỒ ĂN" at bounding box center [224, 150] width 81 height 13
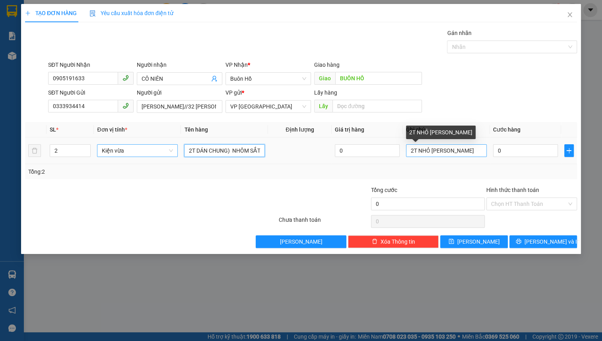
type input "1T HÒNG GIÒN 20KG + 1K ( 2T DÁN CHUNG) NHÔM SẮT"
click at [445, 151] on input "2T NHỎ DÁN CHUNG" at bounding box center [446, 150] width 81 height 13
click at [443, 151] on input "2T NHỎ DÁN CHUNG" at bounding box center [446, 150] width 81 height 13
click at [442, 151] on input "2T NHỎ DÁN CHUNG" at bounding box center [446, 150] width 81 height 13
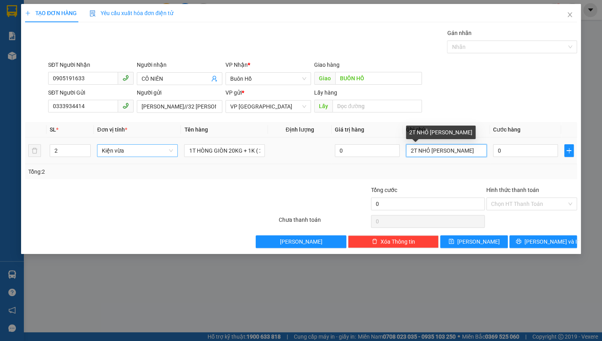
click at [442, 151] on input "2T NHỎ DÁN CHUNG" at bounding box center [446, 150] width 81 height 13
type input "2T NHỎ DÁNCHUNG"
click at [458, 151] on input "2T NHỎ DÁNCHUNG" at bounding box center [446, 150] width 81 height 13
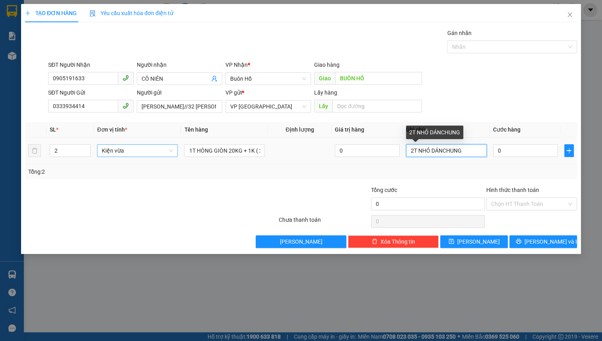
click at [458, 151] on input "2T NHỎ DÁNCHUNG" at bounding box center [446, 150] width 81 height 13
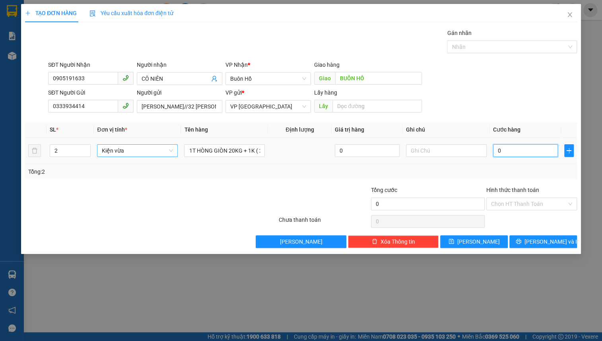
click at [513, 149] on input "0" at bounding box center [525, 150] width 65 height 13
type input "1"
type input "12"
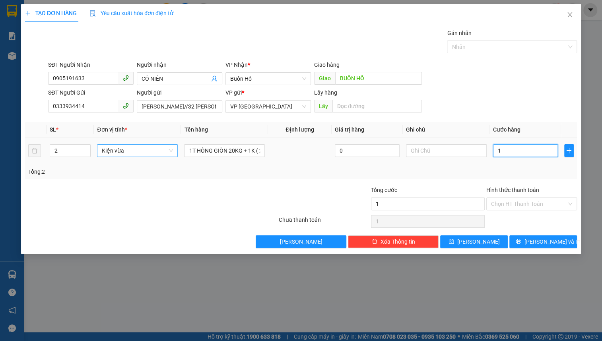
type input "12"
type input "120"
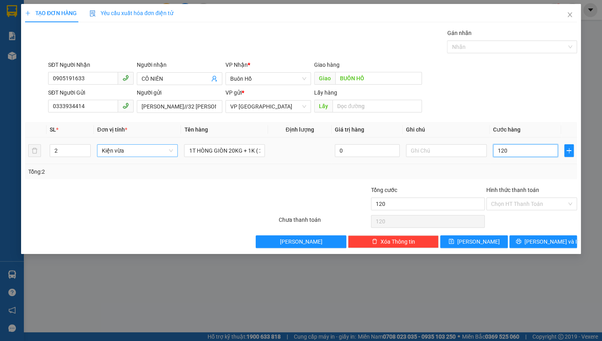
type input "1.200"
type input "12.000"
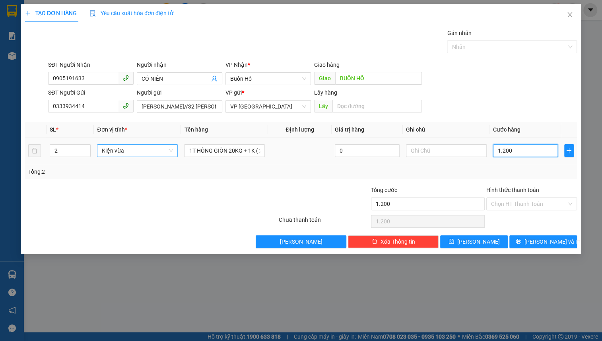
type input "12.000"
type input "120.000"
click at [537, 244] on span "[PERSON_NAME] và In" at bounding box center [552, 241] width 56 height 9
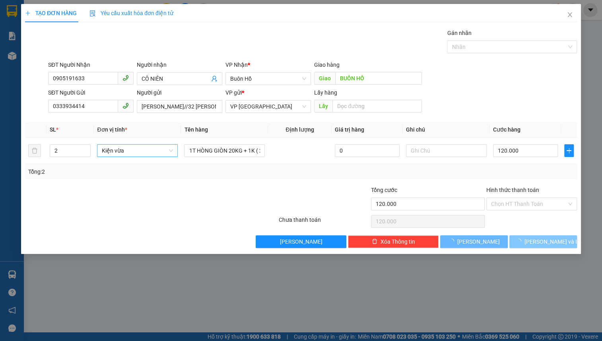
click at [537, 244] on span "[PERSON_NAME] và In" at bounding box center [552, 241] width 56 height 9
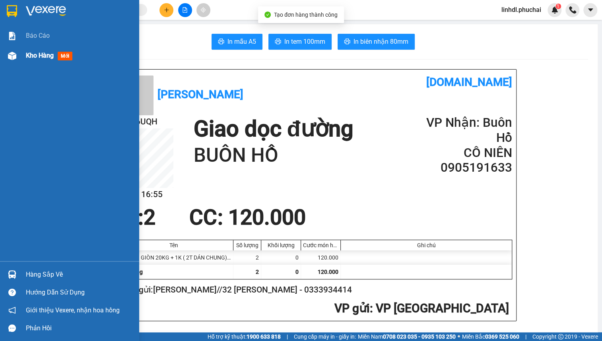
click at [44, 59] on span "Kho hàng" at bounding box center [40, 56] width 28 height 8
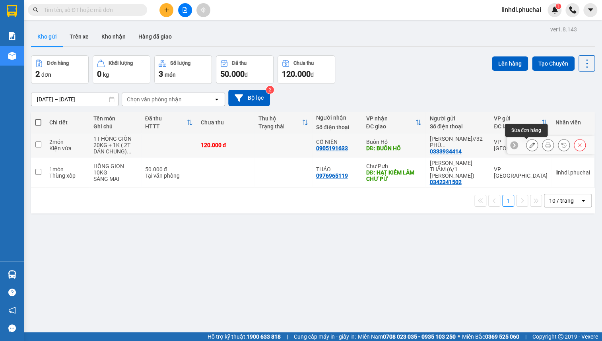
click at [529, 145] on icon at bounding box center [532, 145] width 6 height 6
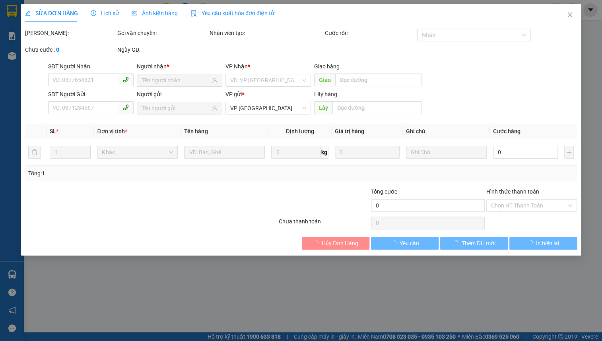
type input "0905191633"
type input "BUÔN HỒ"
type input "0333934414"
type input "120.000"
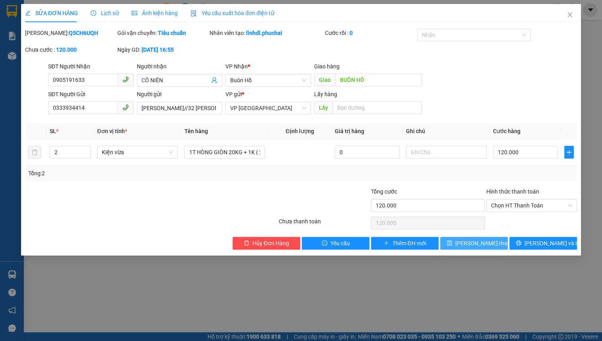
click at [479, 244] on span "Lưu thay đổi" at bounding box center [487, 243] width 64 height 9
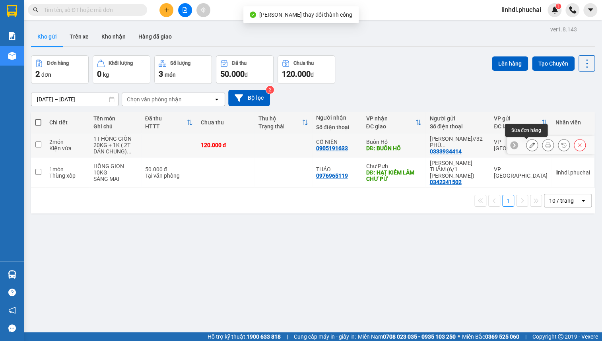
click at [529, 144] on icon at bounding box center [532, 145] width 6 height 6
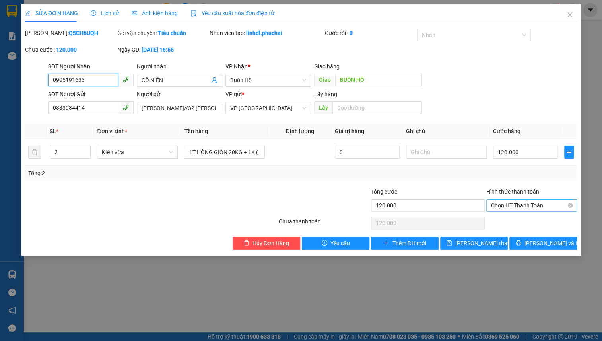
click at [558, 205] on span "Chọn HT Thanh Toán" at bounding box center [531, 206] width 81 height 12
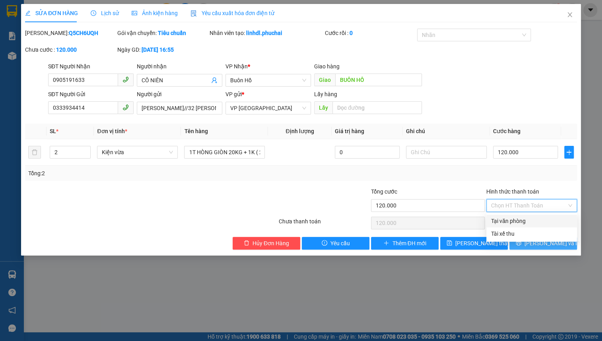
drag, startPoint x: 543, startPoint y: 222, endPoint x: 521, endPoint y: 243, distance: 30.4
click at [543, 223] on div "Tại văn phòng" at bounding box center [531, 221] width 81 height 9
type input "0"
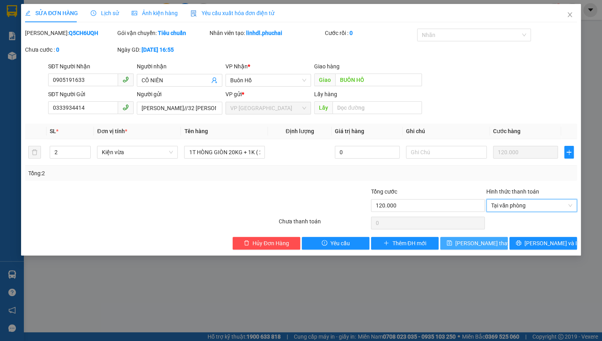
click at [483, 244] on span "Lưu thay đổi" at bounding box center [487, 243] width 64 height 9
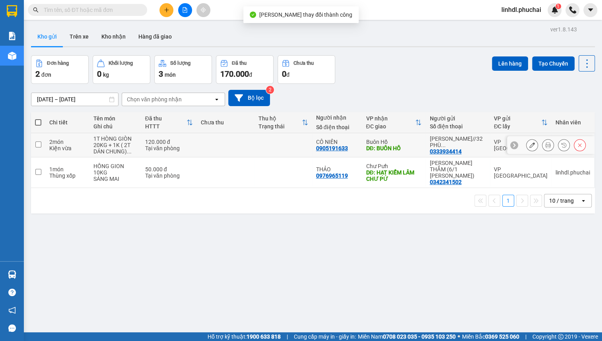
click at [542, 144] on button at bounding box center [547, 145] width 11 height 14
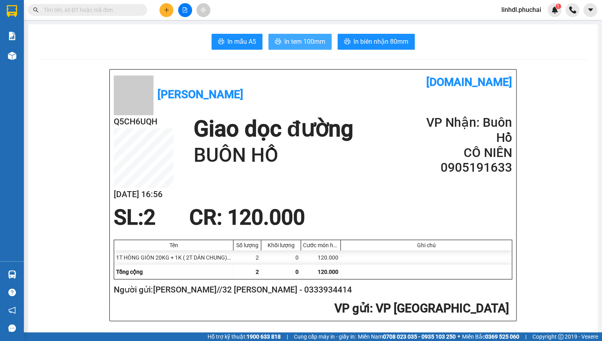
click at [306, 44] on span "In tem 100mm" at bounding box center [304, 42] width 41 height 10
click at [369, 45] on span "In biên nhận 80mm" at bounding box center [380, 42] width 55 height 10
click at [516, 5] on span "linhdl.phuchai" at bounding box center [521, 10] width 52 height 10
click at [521, 27] on span "Đăng xuất" at bounding box center [524, 24] width 36 height 9
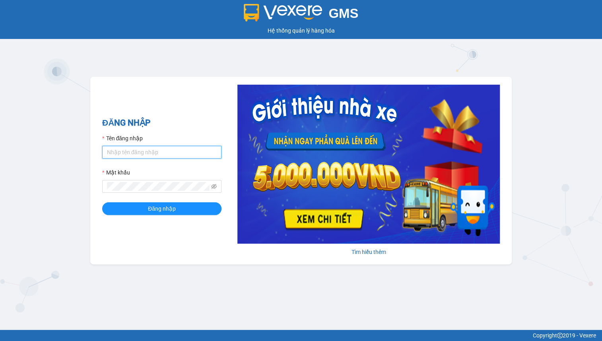
click at [150, 154] on input "Tên đăng nhập" at bounding box center [161, 152] width 119 height 13
type input "hien.phuchai"
click at [102, 202] on button "Đăng nhập" at bounding box center [161, 208] width 119 height 13
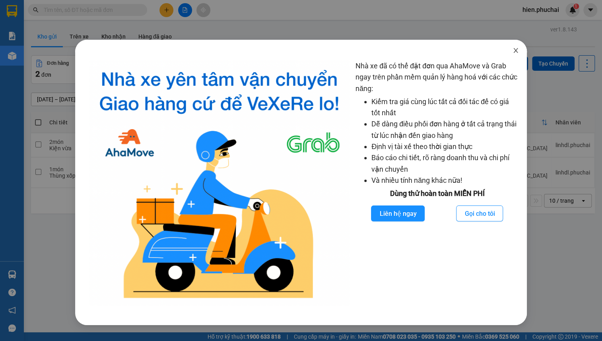
click at [518, 56] on span "Close" at bounding box center [515, 51] width 22 height 22
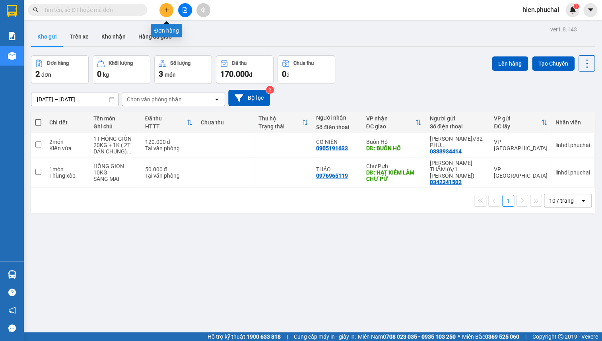
click at [171, 6] on button at bounding box center [166, 10] width 14 height 14
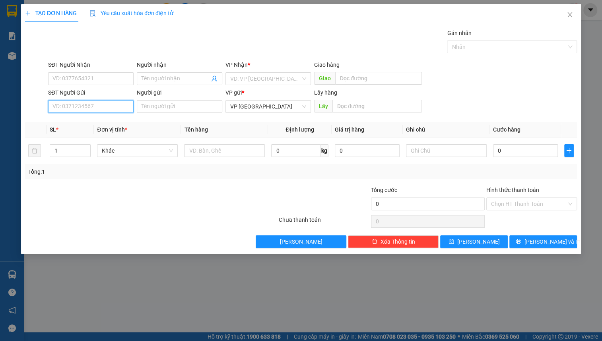
click at [83, 111] on input "SĐT Người Gửi" at bounding box center [90, 106] width 85 height 13
type input "0973741870"
click at [88, 120] on div "0973741870 - Quang" at bounding box center [91, 122] width 76 height 9
type input "0976676408"
type input "[PERSON_NAME] (Hẻm 46 [PERSON_NAME])"
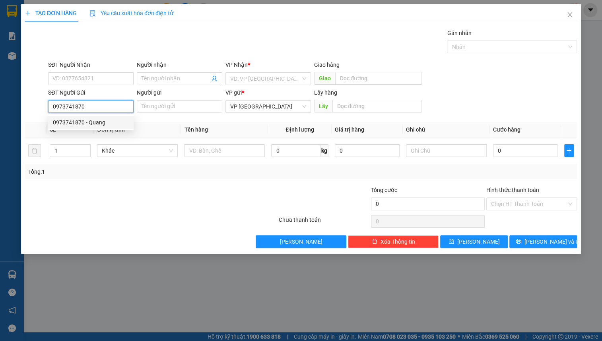
type input "Quang"
type input "40.000"
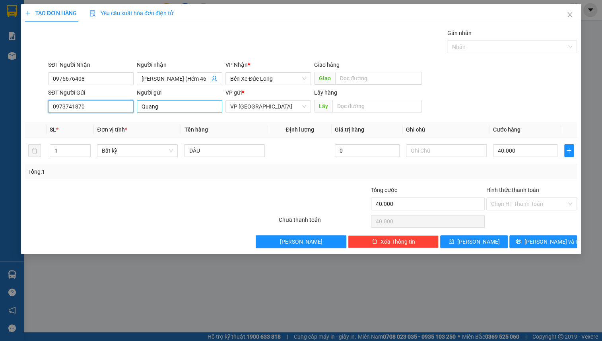
type input "0973741870"
click at [198, 105] on input "Quang" at bounding box center [179, 106] width 85 height 13
click at [126, 151] on span "Bất kỳ" at bounding box center [137, 151] width 71 height 12
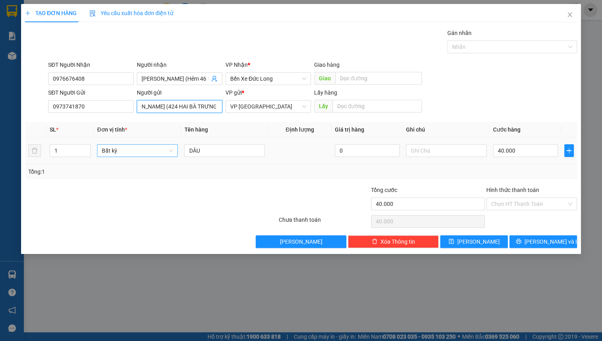
type input "VŨ ĐỨC QUANG (424 HAI BÀ TRƯNG)"
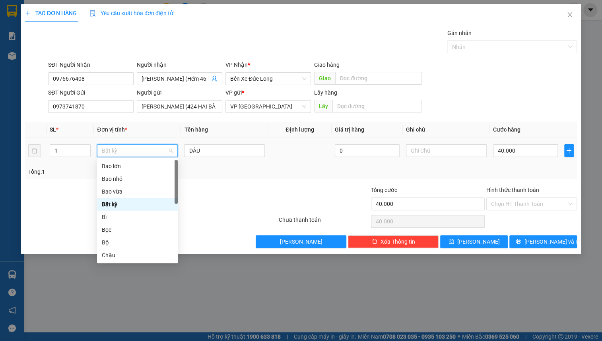
type input "K"
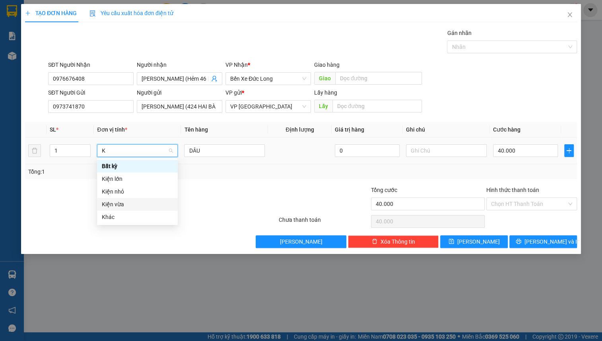
click at [121, 204] on div "Kiện vừa" at bounding box center [137, 204] width 71 height 9
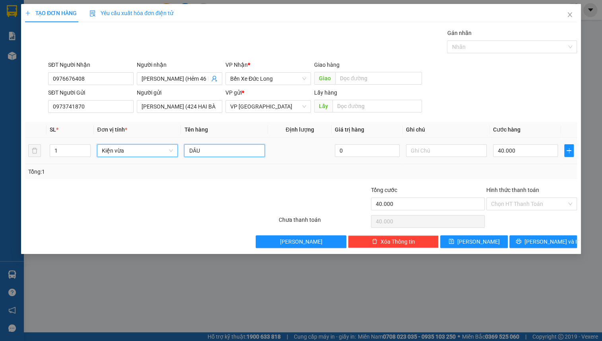
click at [223, 150] on input "DÂU" at bounding box center [224, 150] width 81 height 13
type input "0"
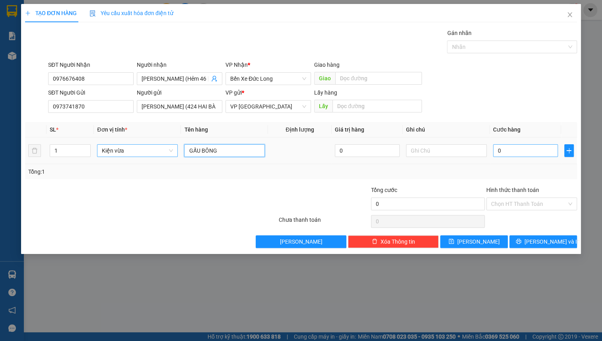
type input "GẤU BÔNG"
click at [513, 154] on input "0" at bounding box center [525, 150] width 65 height 13
type input "4"
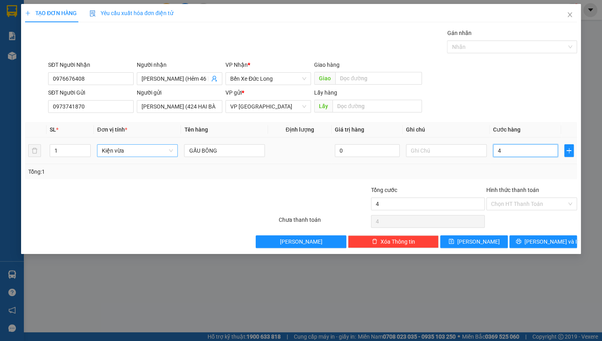
type input "40"
type input "400"
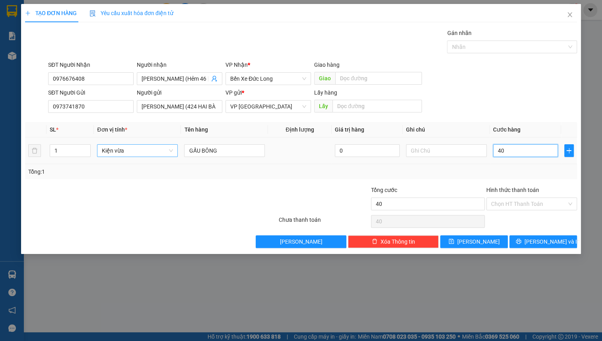
type input "400"
type input "4.000"
type input "40.000"
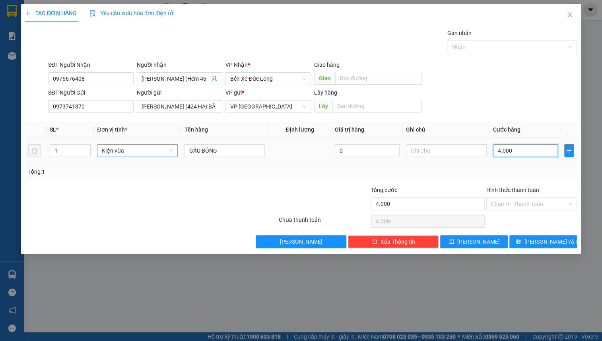
type input "40.000"
click at [486, 93] on div "SĐT Người Gửi 0973741870 Người gửi VŨ ĐỨC QUANG (424 HAI BÀ TRƯNG) VP gửi * VP …" at bounding box center [313, 102] width 532 height 28
click at [501, 205] on input "Hình thức thanh toán" at bounding box center [529, 204] width 76 height 12
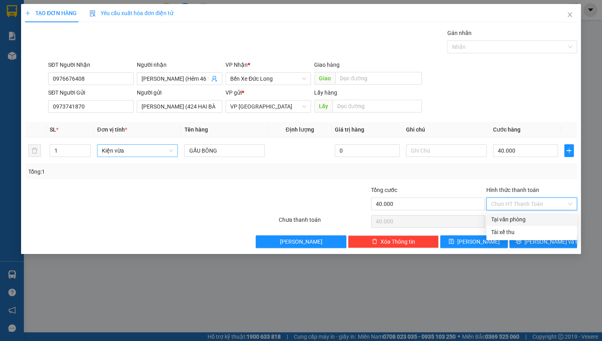
click at [501, 216] on div "Tại văn phòng" at bounding box center [531, 219] width 81 height 9
type input "0"
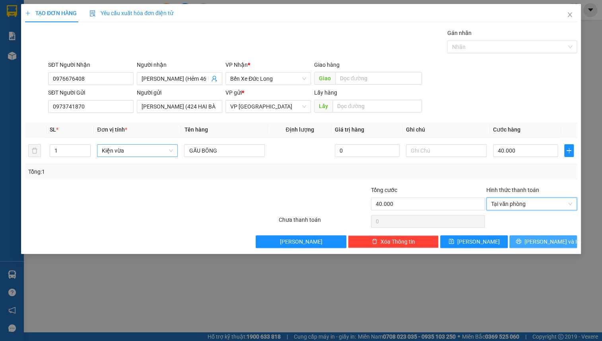
click at [521, 239] on icon "printer" at bounding box center [519, 242] width 6 height 6
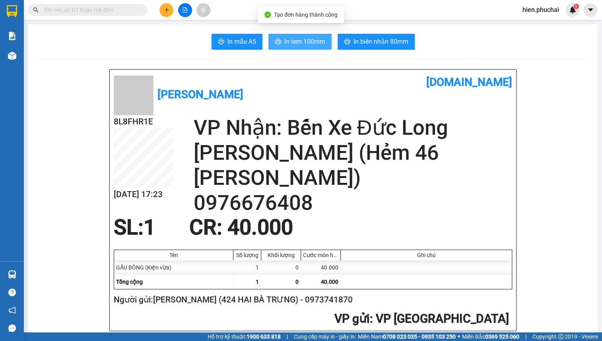
click at [321, 44] on span "In tem 100mm" at bounding box center [304, 42] width 41 height 10
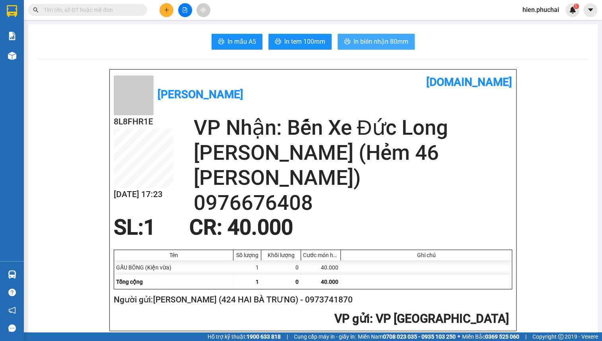
click at [359, 37] on span "In biên nhận 80mm" at bounding box center [380, 42] width 55 height 10
click at [296, 38] on span "In tem 100mm" at bounding box center [304, 42] width 41 height 10
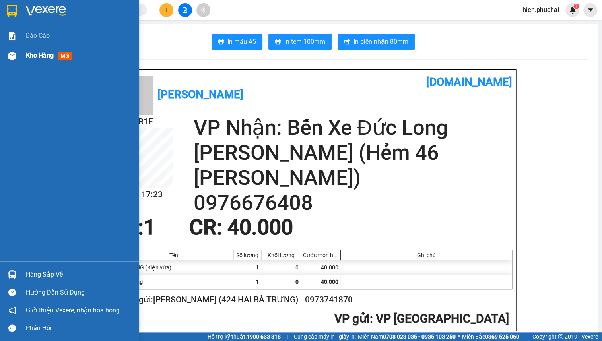
click at [25, 49] on div "Kho hàng mới" at bounding box center [69, 56] width 139 height 20
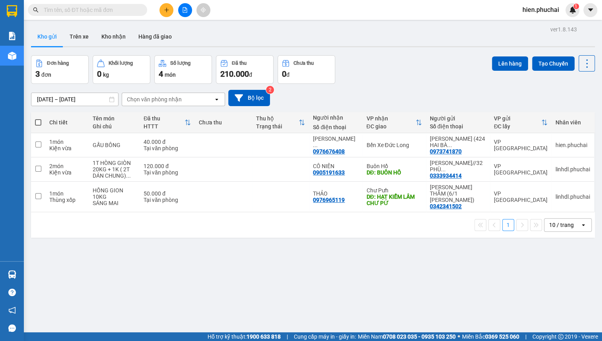
click at [538, 9] on span "hien.phuchai" at bounding box center [540, 10] width 49 height 10
click at [537, 23] on span "Đăng xuất" at bounding box center [544, 24] width 33 height 9
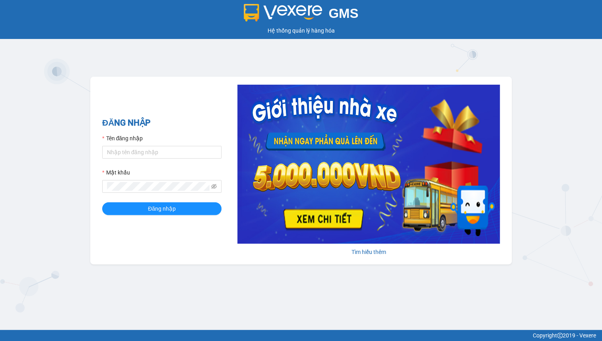
click at [389, 55] on div "GMS Hệ thống quản lý hàng hóa ĐĂNG NHẬP Tên đăng nhập Mật khẩu Đăng nhập Tìm hi…" at bounding box center [301, 165] width 602 height 330
click at [138, 152] on input "Tên đăng nhập" at bounding box center [161, 152] width 119 height 13
type input "hien.phuchai"
click at [102, 202] on button "Đăng nhập" at bounding box center [161, 208] width 119 height 13
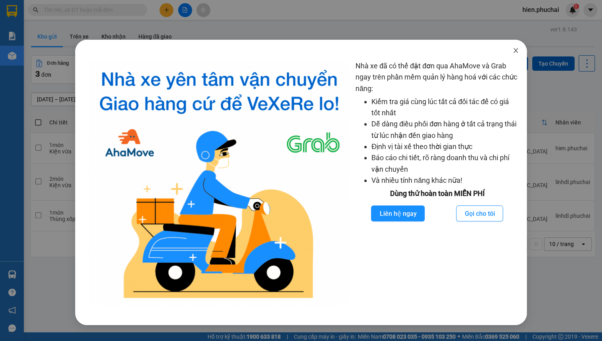
click at [512, 51] on icon "close" at bounding box center [515, 50] width 6 height 6
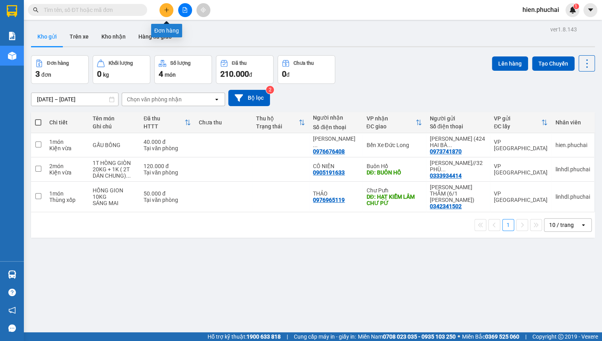
click at [167, 11] on icon "plus" at bounding box center [166, 10] width 0 height 4
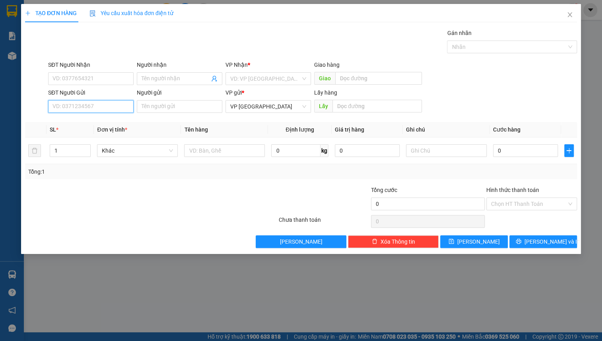
click at [102, 102] on input "SĐT Người Gửi" at bounding box center [90, 106] width 85 height 13
type input "0944116334"
click at [115, 125] on div "0944116334 - dung" at bounding box center [91, 122] width 76 height 9
type input "0987644383"
type input "Vy"
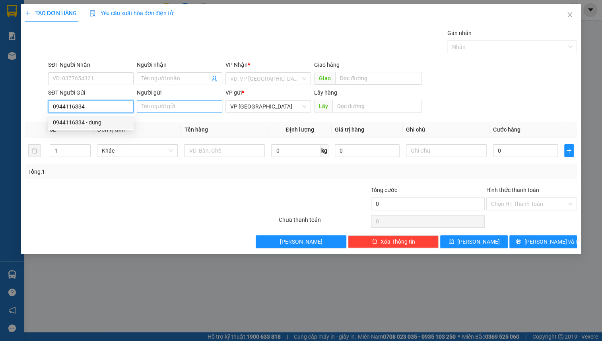
type input "dung"
type input "60.000"
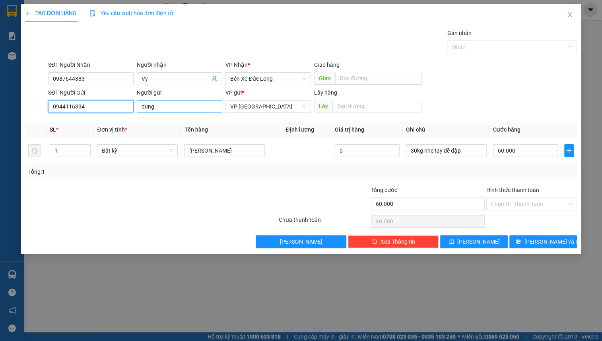
type input "0944116334"
click at [193, 109] on input "dung" at bounding box center [179, 106] width 85 height 13
type input "\"
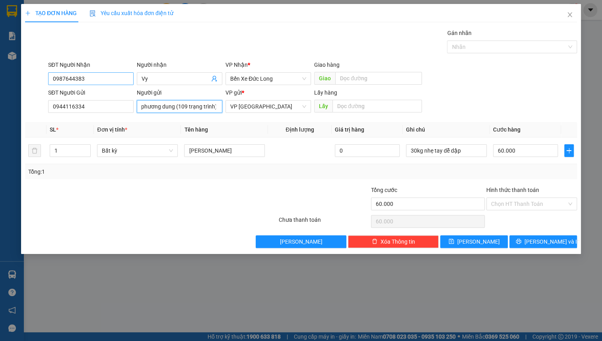
type input "phương dung (109 trạng trình)"
click at [89, 80] on input "0987644383" at bounding box center [90, 78] width 85 height 13
click at [147, 150] on span "Bất kỳ" at bounding box center [137, 151] width 71 height 12
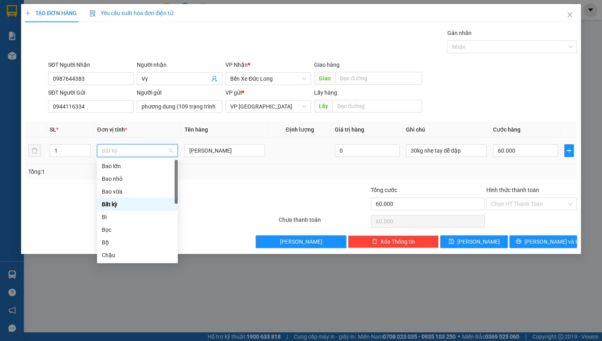
type input "y"
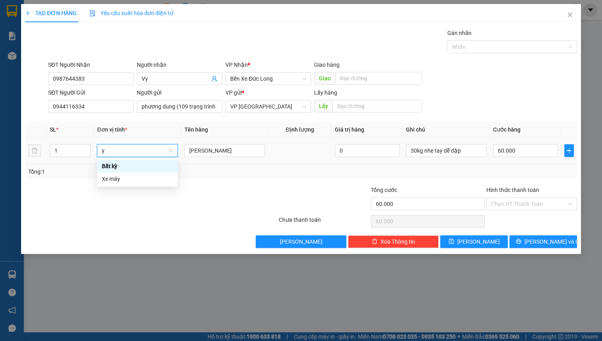
click at [137, 149] on input "y" at bounding box center [135, 151] width 66 height 12
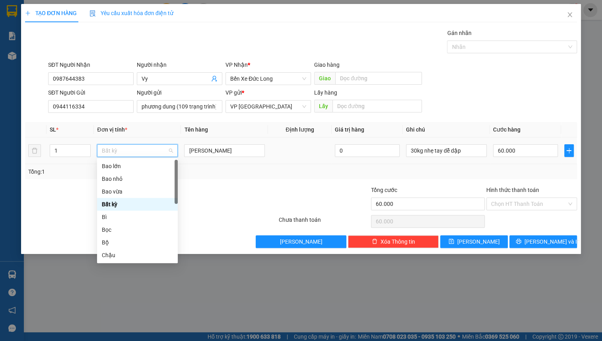
type input "t"
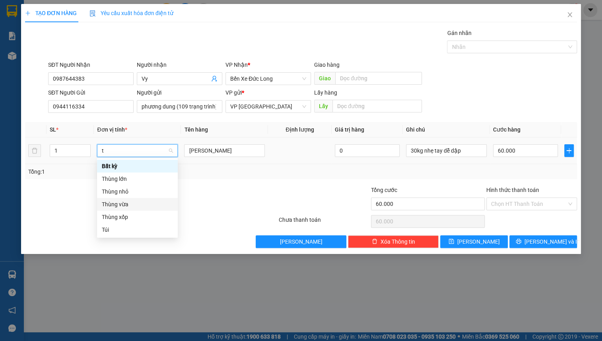
click at [119, 203] on div "Thùng vừa" at bounding box center [137, 204] width 71 height 9
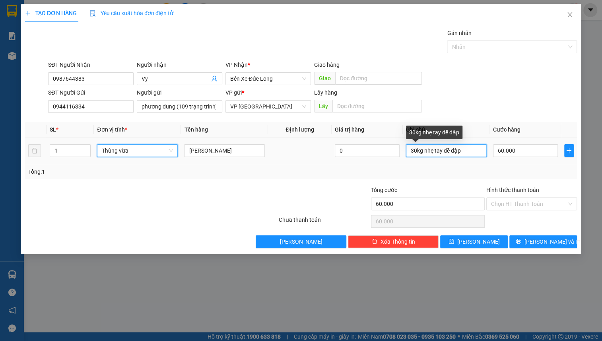
click at [414, 150] on input "30kg nhẹ tay dễ dập" at bounding box center [446, 150] width 81 height 13
type input "0"
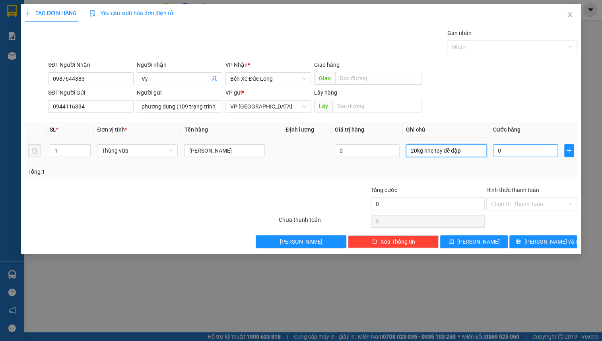
type input "20kg nhẹ tay dễ dập"
click at [535, 152] on input "0" at bounding box center [525, 150] width 65 height 13
type input "5"
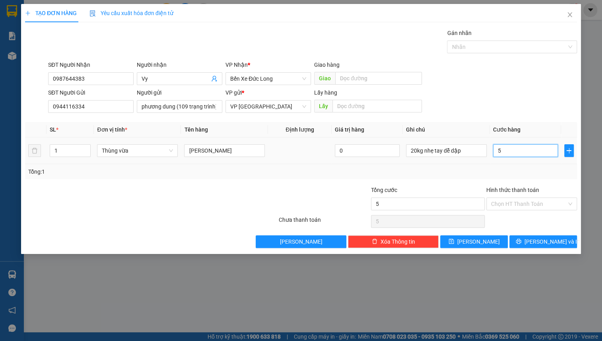
type input "50"
type input "500"
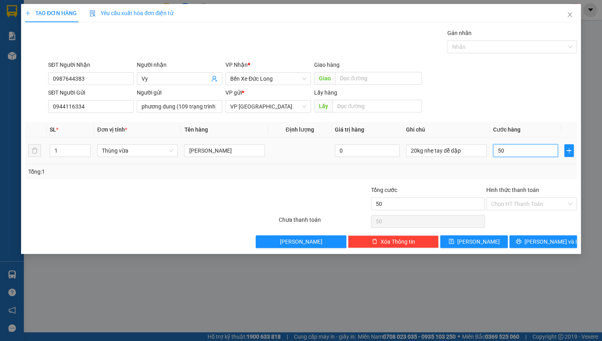
type input "500"
type input "5.000"
type input "50.000"
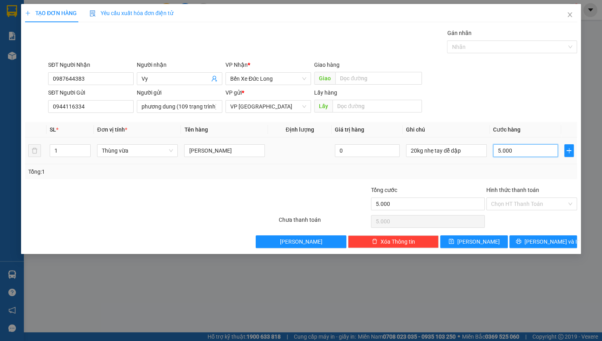
type input "50.000"
click at [543, 241] on span "[PERSON_NAME] và In" at bounding box center [552, 241] width 56 height 9
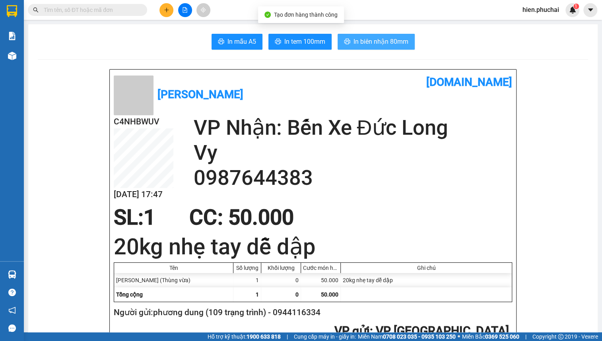
click at [389, 47] on button "In biên nhận 80mm" at bounding box center [376, 42] width 77 height 16
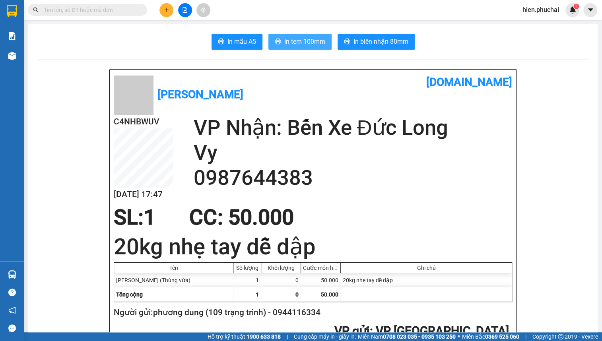
click at [299, 40] on span "In tem 100mm" at bounding box center [304, 42] width 41 height 10
click at [253, 162] on h2 "Vy" at bounding box center [352, 152] width 319 height 25
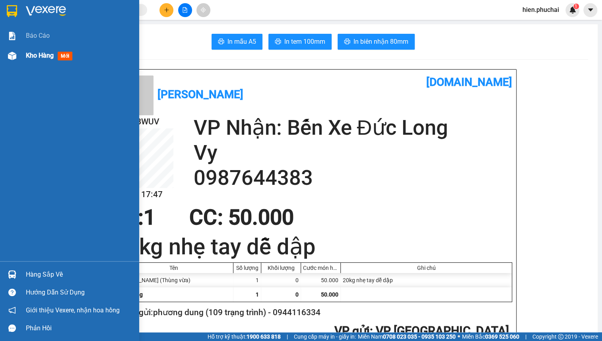
click at [13, 52] on img at bounding box center [12, 56] width 8 height 8
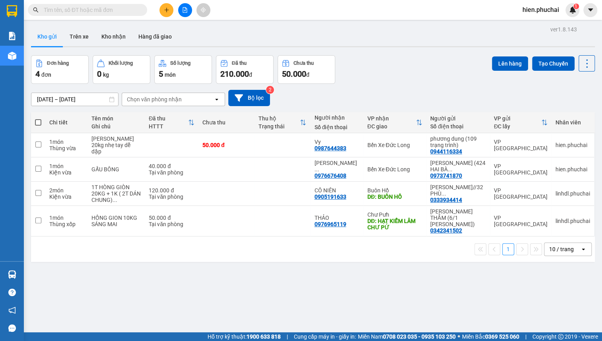
click at [442, 81] on div "Đơn hàng 4 đơn Khối lượng 0 kg Số lượng 5 món Đã thu 210.000 đ Chưa thu 50.000 …" at bounding box center [313, 69] width 564 height 29
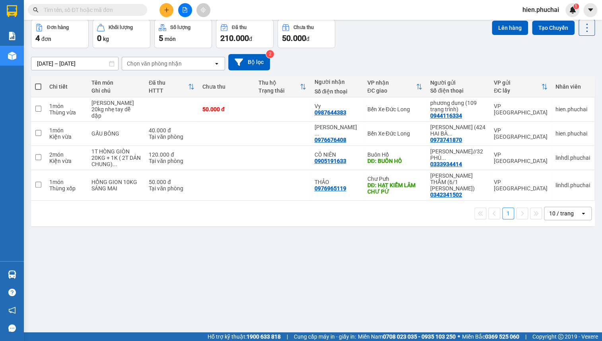
drag, startPoint x: 545, startPoint y: 9, endPoint x: 544, endPoint y: 14, distance: 5.0
click at [546, 9] on span "hien.phuchai" at bounding box center [540, 10] width 49 height 10
click at [541, 27] on span "Đăng xuất" at bounding box center [544, 24] width 33 height 9
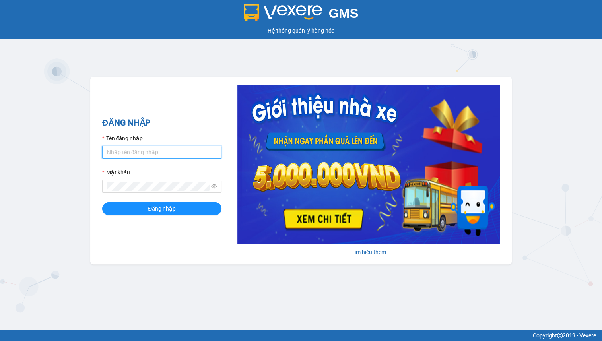
click at [153, 151] on input "Tên đăng nhập" at bounding box center [161, 152] width 119 height 13
type input "hien.phuchai"
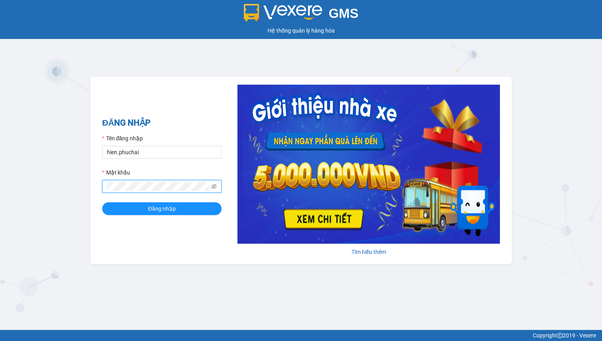
click at [102, 202] on button "Đăng nhập" at bounding box center [161, 208] width 119 height 13
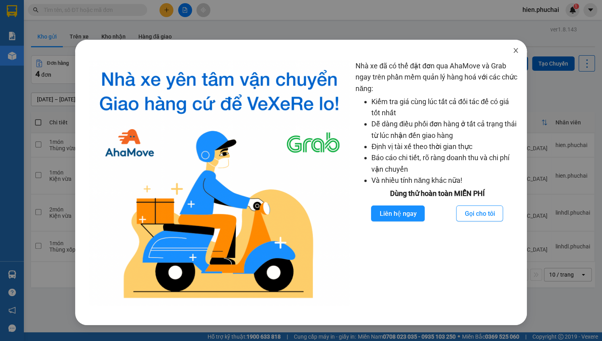
click at [518, 49] on icon "close" at bounding box center [515, 50] width 6 height 6
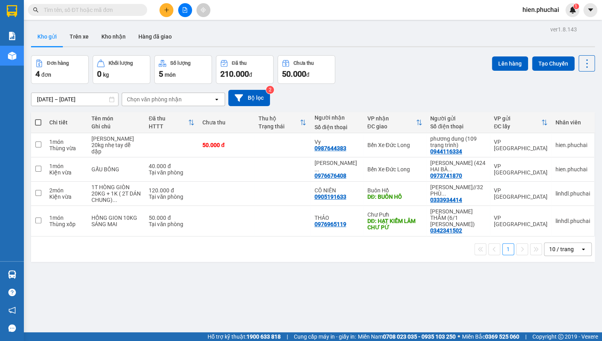
click at [318, 99] on div "[DATE] – [DATE] Press the down arrow key to interact with the calendar and sele…" at bounding box center [313, 98] width 564 height 16
click at [159, 10] on div at bounding box center [185, 10] width 60 height 14
click at [163, 11] on button at bounding box center [166, 10] width 14 height 14
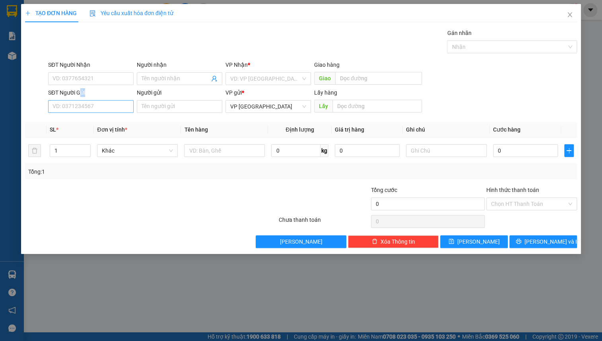
click at [81, 100] on div "SĐT Người Gửi VD: 0371234567" at bounding box center [90, 102] width 85 height 28
click at [81, 101] on input "SĐT Người Gửi" at bounding box center [90, 106] width 85 height 13
click at [80, 105] on input "SĐT Người Gửi" at bounding box center [90, 106] width 85 height 13
type input "0824715279"
click at [159, 111] on input "Người gửi" at bounding box center [179, 106] width 85 height 13
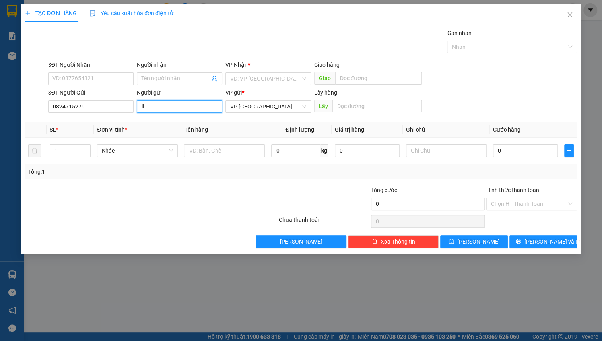
type input "l"
type input "[PERSON_NAME] (9/11 HẺM CẦU ĐÚC)"
drag, startPoint x: 99, startPoint y: 70, endPoint x: 92, endPoint y: 79, distance: 10.7
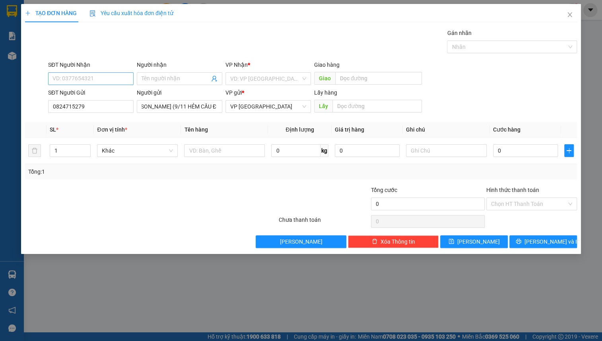
click at [97, 72] on div "SĐT Người Nhận" at bounding box center [90, 66] width 85 height 12
click at [92, 79] on input "SĐT Người Nhận" at bounding box center [90, 78] width 85 height 13
type input "0387572268"
click at [184, 75] on input "Người nhận" at bounding box center [176, 78] width 68 height 9
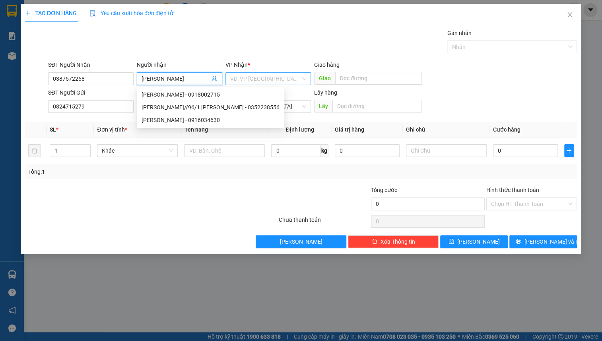
type input "[PERSON_NAME]"
click at [246, 81] on input "search" at bounding box center [265, 79] width 70 height 12
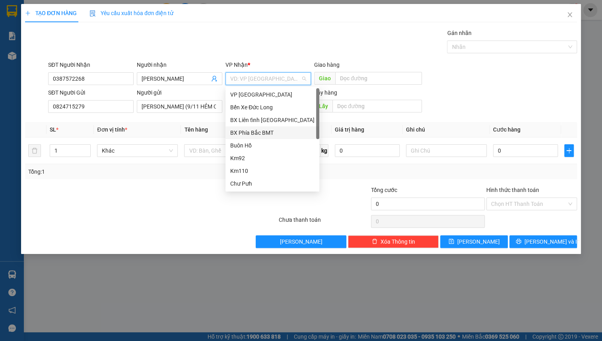
click at [246, 132] on div "BX Phía Bắc BMT" at bounding box center [272, 132] width 84 height 9
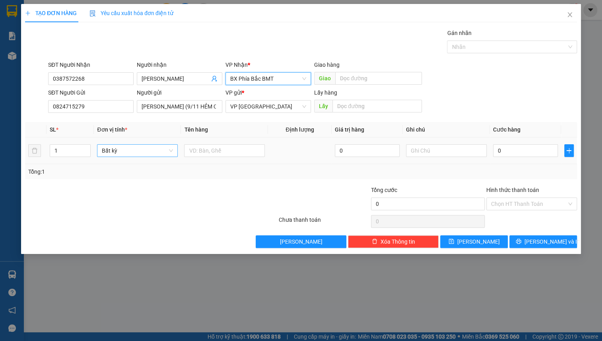
click at [121, 152] on span "Bất kỳ" at bounding box center [137, 151] width 71 height 12
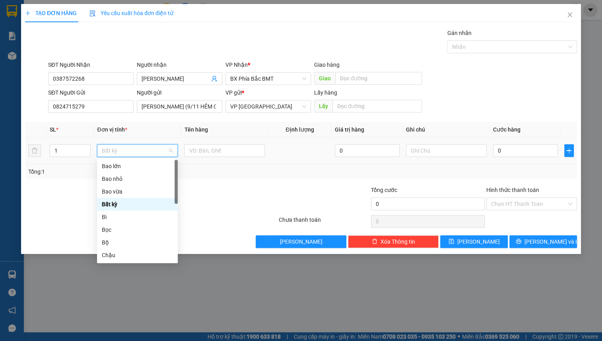
type input "M"
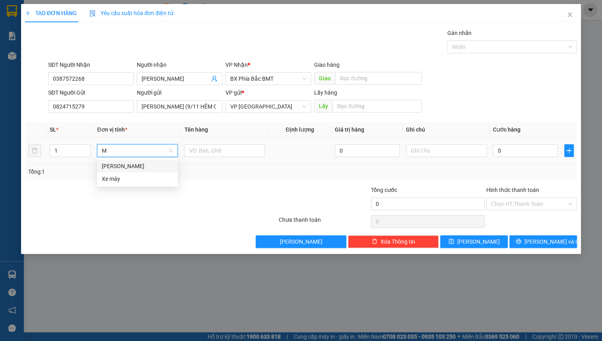
click at [120, 167] on div "[PERSON_NAME]" at bounding box center [137, 166] width 71 height 9
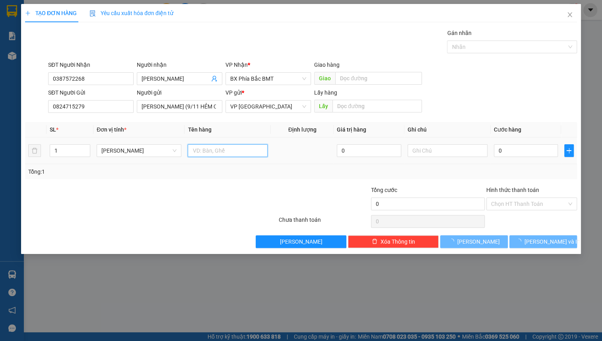
click at [227, 149] on input "text" at bounding box center [228, 150] width 80 height 13
type input "MỀN"
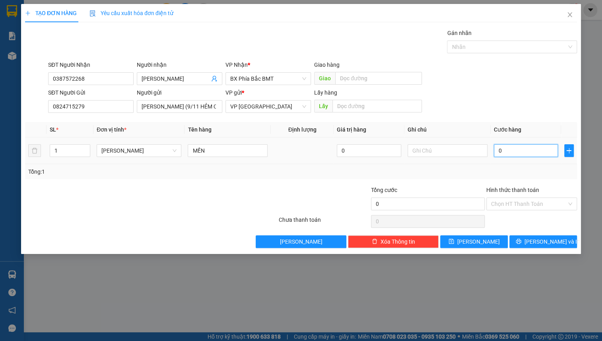
click at [537, 147] on input "0" at bounding box center [526, 150] width 64 height 13
type input "5"
type input "50"
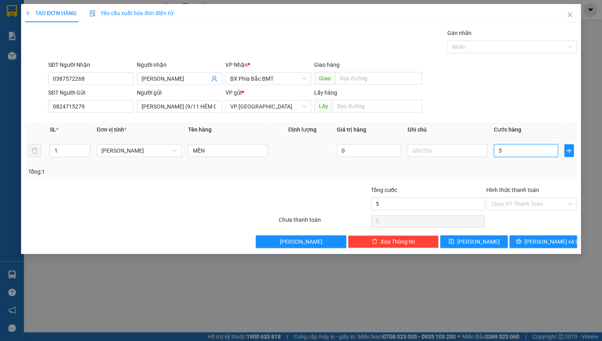
type input "50"
type input "500"
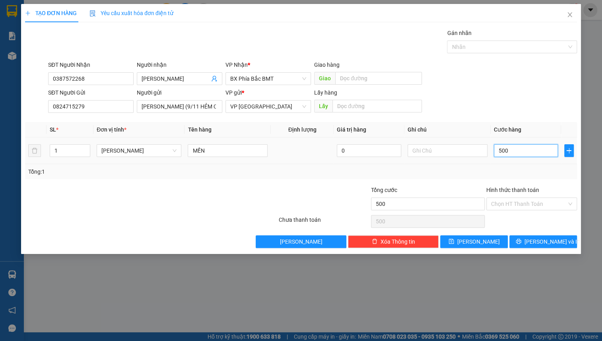
type input "5.000"
type input "50.000"
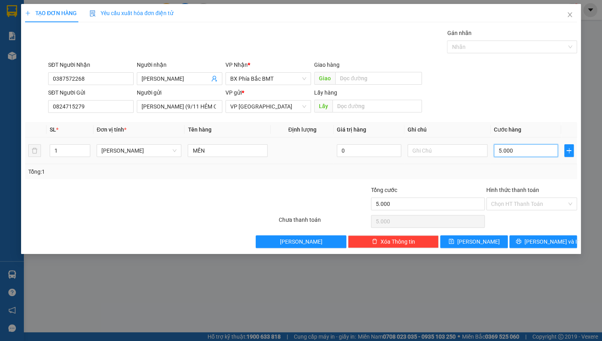
type input "50.000"
click at [504, 75] on div "SĐT Người Nhận 0387572268 Người nhận NGỌC CHI VP Nhận * BX Phía Bắc BMT Giao hà…" at bounding box center [313, 74] width 532 height 28
click at [537, 202] on input "Hình thức thanh toán" at bounding box center [529, 204] width 76 height 12
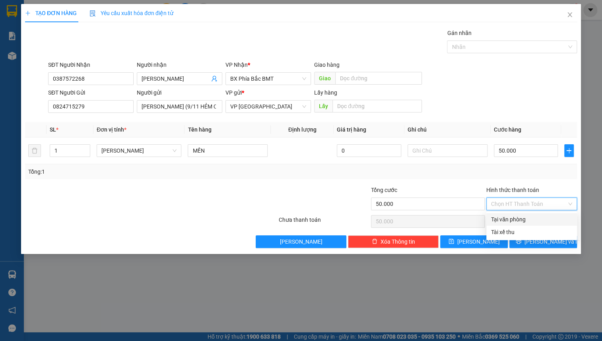
click at [524, 221] on div "Tại văn phòng" at bounding box center [531, 219] width 81 height 9
type input "0"
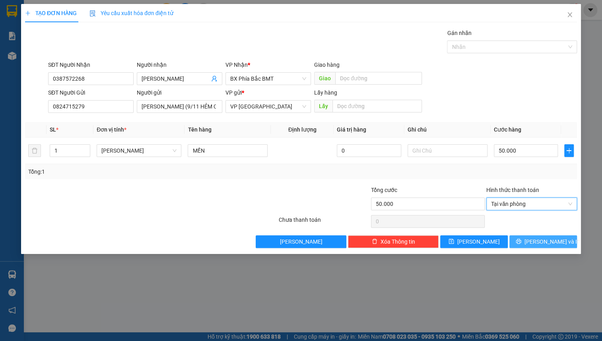
click at [521, 243] on icon "printer" at bounding box center [519, 242] width 6 height 6
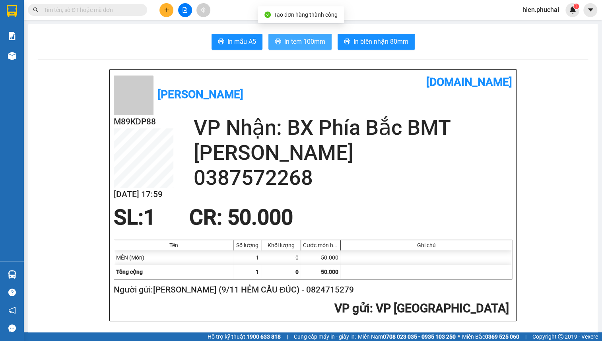
click at [299, 41] on span "In tem 100mm" at bounding box center [304, 42] width 41 height 10
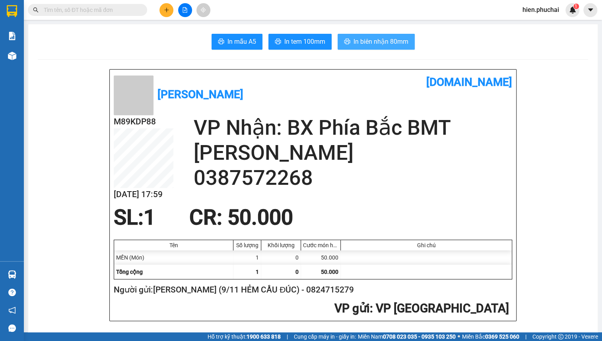
click at [362, 45] on span "In biên nhận 80mm" at bounding box center [380, 42] width 55 height 10
click at [297, 47] on button "In tem 100mm" at bounding box center [299, 42] width 63 height 16
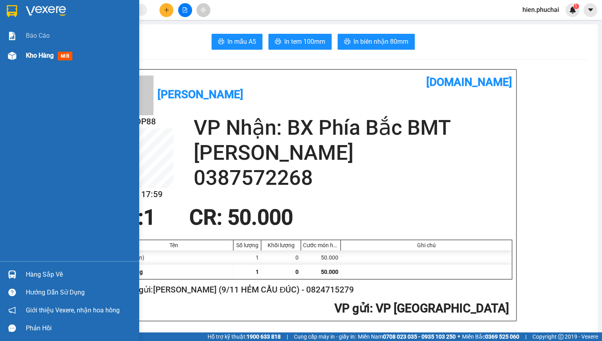
click at [16, 59] on div at bounding box center [12, 56] width 14 height 14
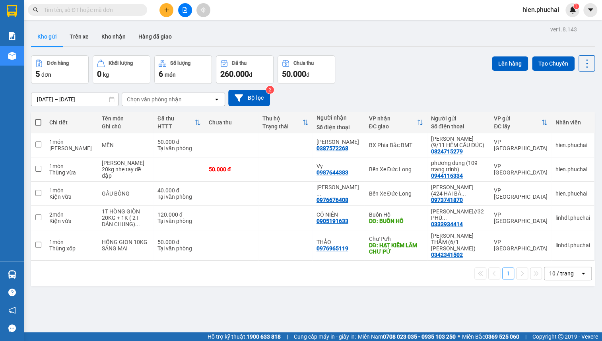
click at [541, 12] on span "hien.phuchai" at bounding box center [540, 10] width 49 height 10
click at [264, 32] on div "Kho gửi Trên xe Kho nhận Hàng đã giao" at bounding box center [313, 37] width 564 height 21
click at [547, 10] on span "hien.phuchai" at bounding box center [540, 10] width 49 height 10
click at [545, 23] on span "Đăng xuất" at bounding box center [544, 24] width 33 height 9
